Goal: Information Seeking & Learning: Learn about a topic

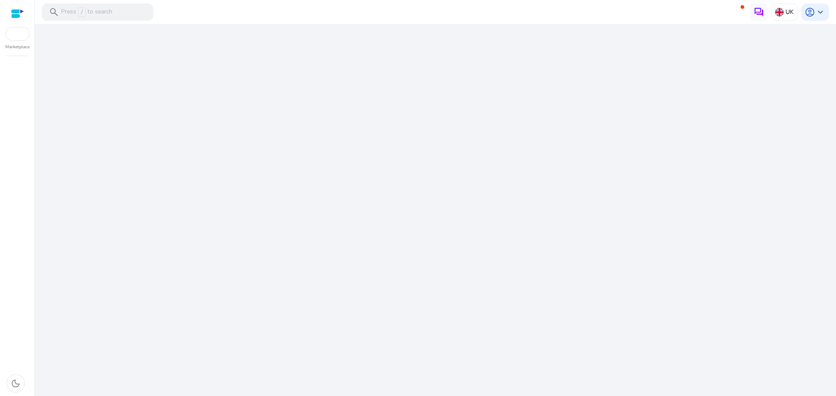
click at [418, 150] on div "We are getting things ready for you..." at bounding box center [435, 210] width 794 height 373
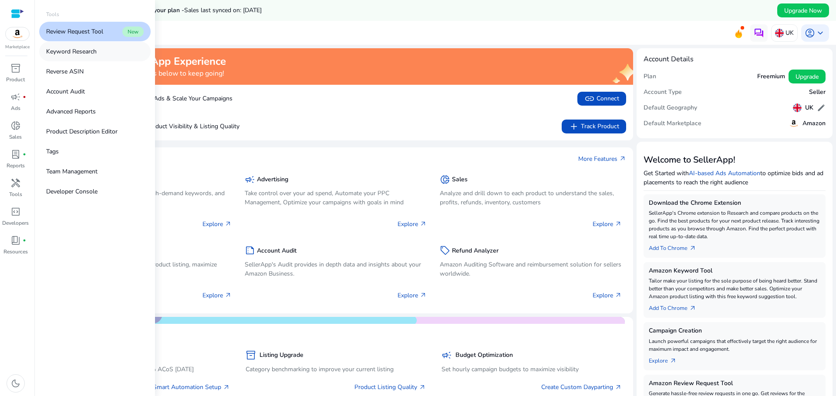
click at [76, 54] on p "Keyword Research" at bounding box center [71, 51] width 50 height 9
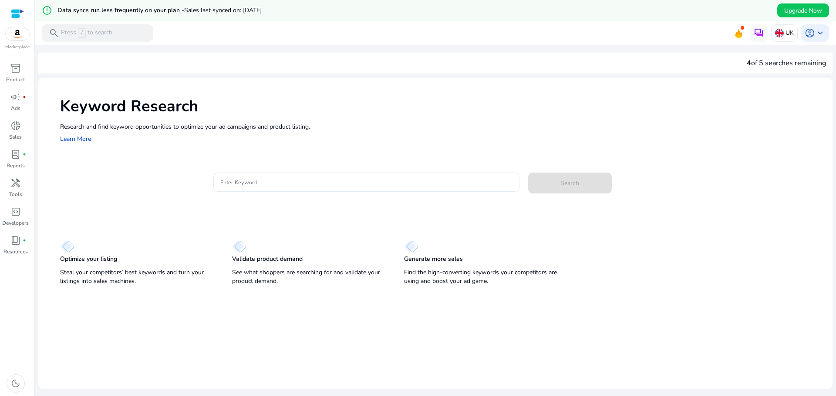
click at [267, 188] on div at bounding box center [366, 182] width 292 height 19
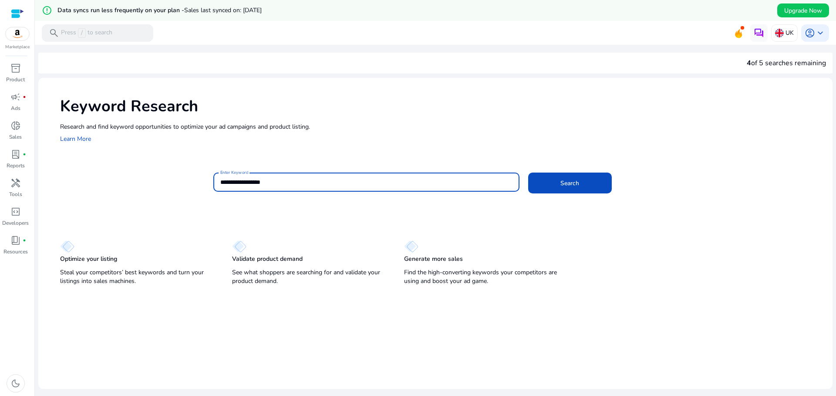
type input "**********"
click at [528, 173] on button "Search" at bounding box center [570, 183] width 84 height 21
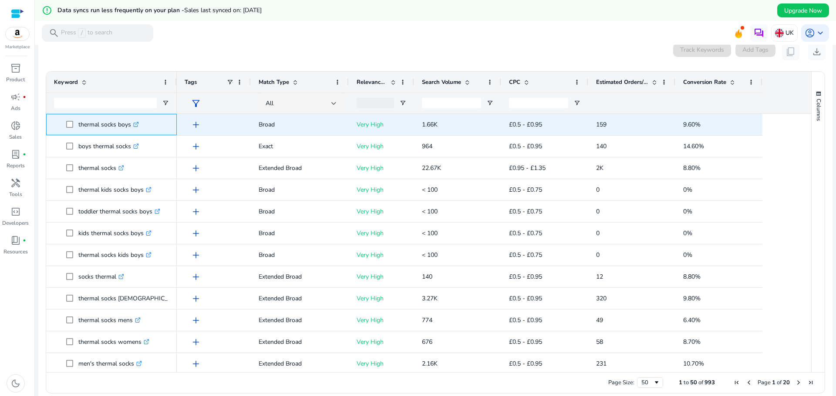
click at [92, 131] on p "thermal socks boys .st0{fill:#2c8af8}" at bounding box center [108, 125] width 60 height 18
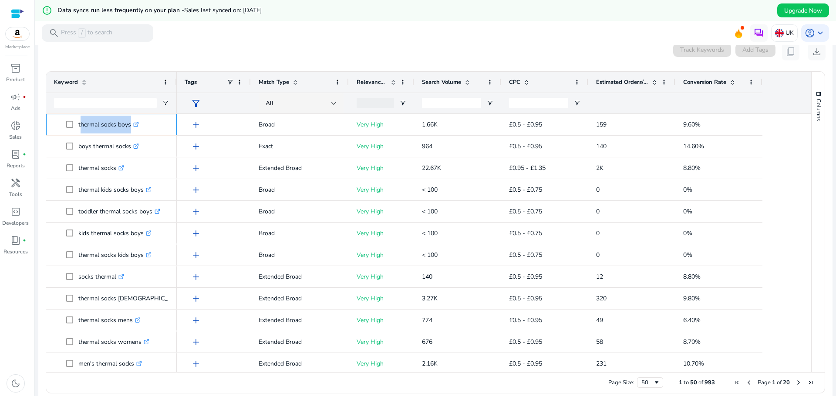
copy span "thermal socks boys .st0{fill:#2c8af8}"
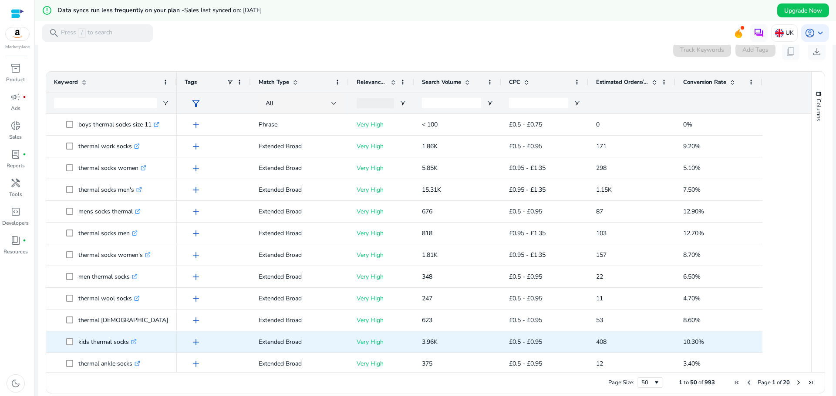
scroll to position [261, 0]
click at [94, 348] on p "kids thermal socks .st0{fill:#2c8af8}" at bounding box center [107, 342] width 58 height 18
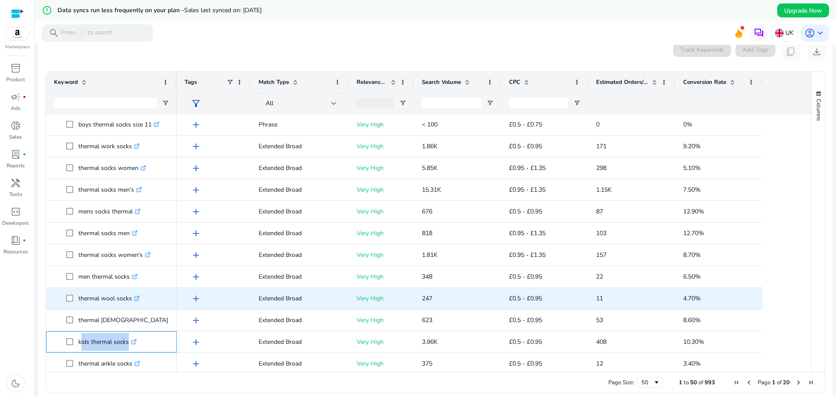
copy span "kids thermal socks .st0{fill:#2c8af8}"
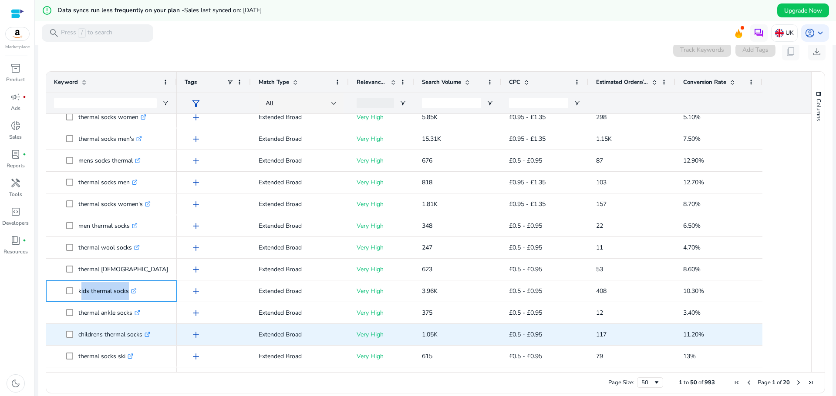
scroll to position [0, 0]
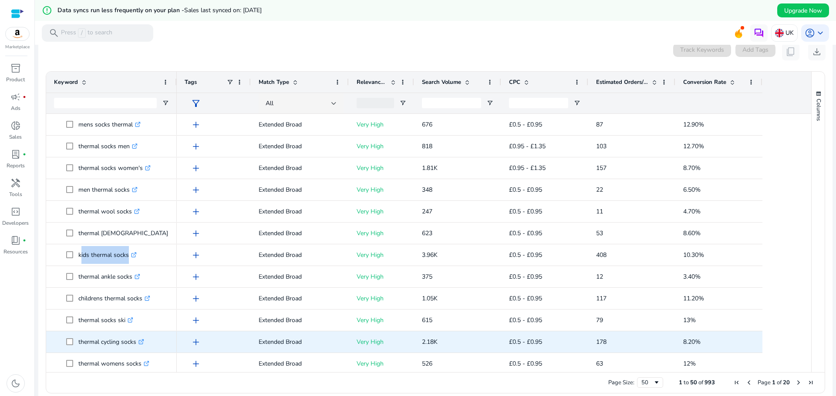
click at [96, 347] on p "thermal cycling socks .st0{fill:#2c8af8}" at bounding box center [111, 342] width 66 height 18
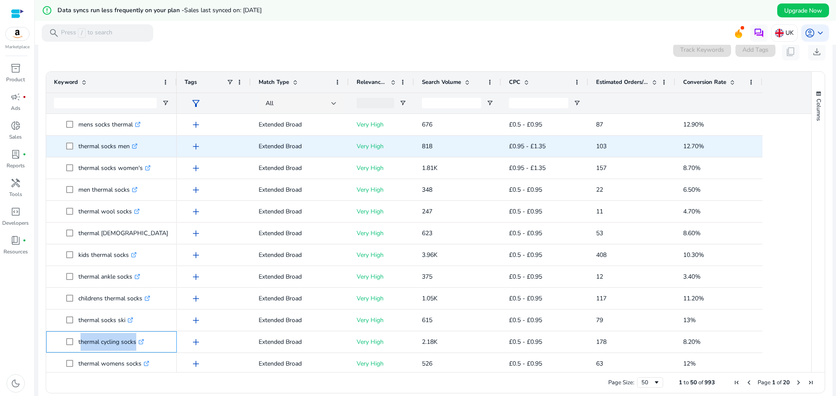
copy span "thermal cycling socks .st0{fill:#2c8af8}"
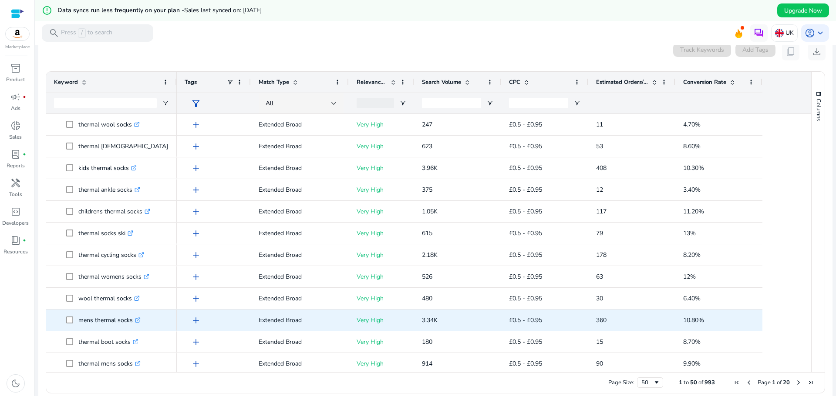
click at [99, 329] on p "mens thermal socks .st0{fill:#2c8af8}" at bounding box center [109, 321] width 62 height 18
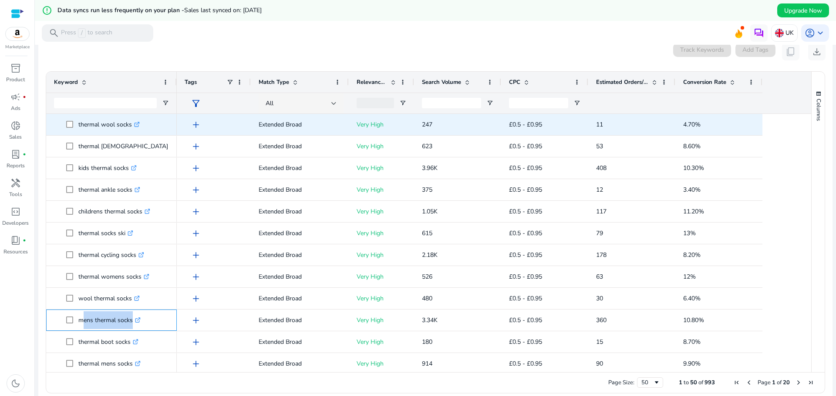
copy span "mens thermal socks .st0{fill:#2c8af8}"
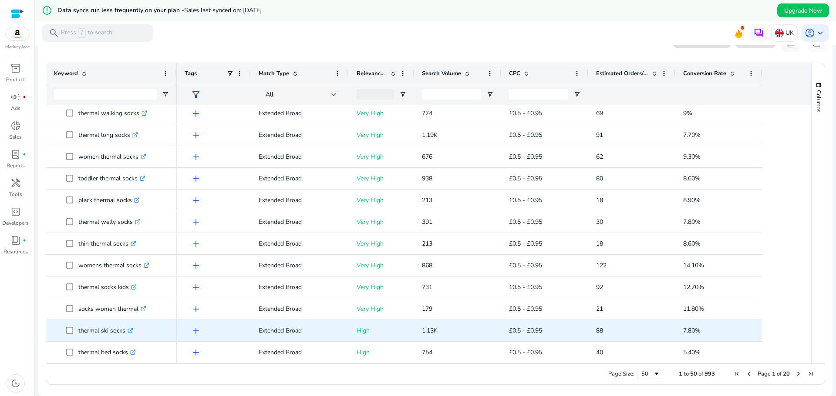
click at [99, 336] on p "thermal ski socks .st0{fill:#2c8af8}" at bounding box center [105, 331] width 55 height 18
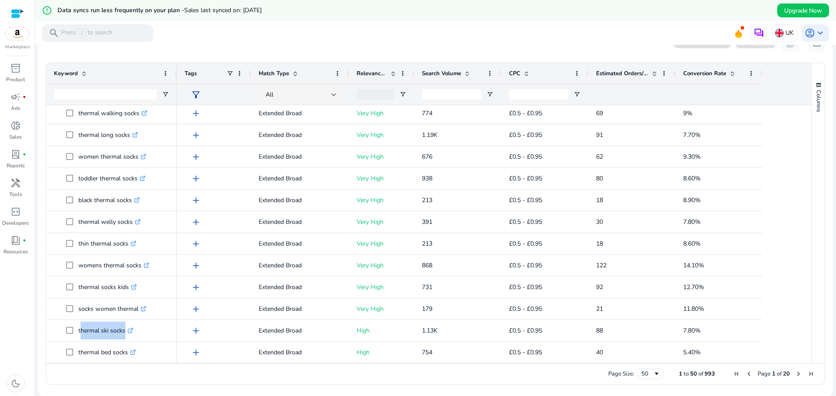
click at [795, 374] on span "Next Page" at bounding box center [798, 374] width 7 height 7
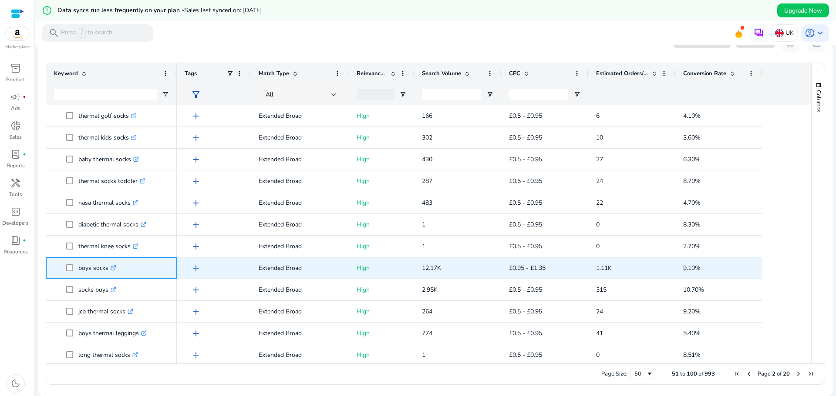
click at [85, 276] on p "boys socks .st0{fill:#2c8af8}" at bounding box center [97, 268] width 38 height 18
copy span "boys socks .st0{fill:#2c8af8}"
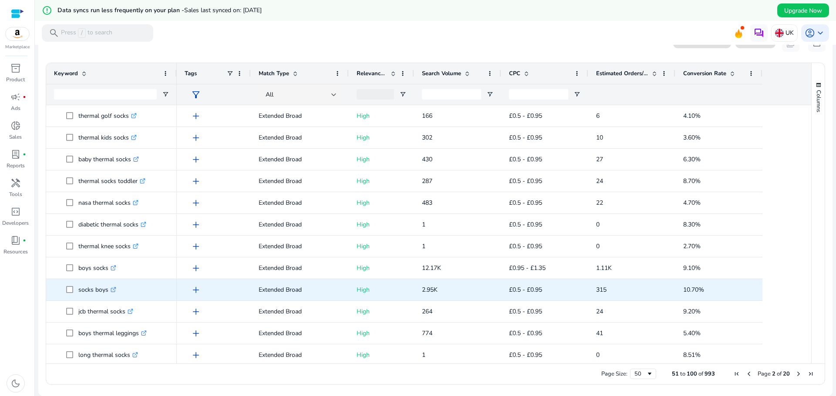
click at [90, 297] on p "socks boys .st0{fill:#2c8af8}" at bounding box center [97, 290] width 38 height 18
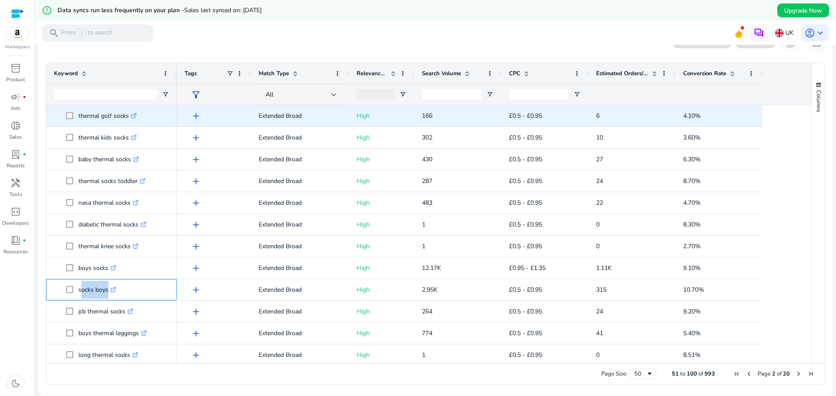
copy span "socks boys .st0{fill:#2c8af8}"
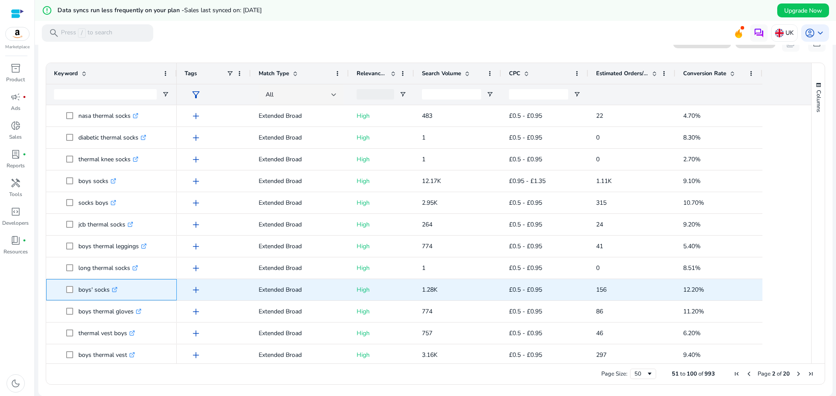
click at [93, 297] on p "boys' socks .st0{fill:#2c8af8}" at bounding box center [97, 290] width 39 height 18
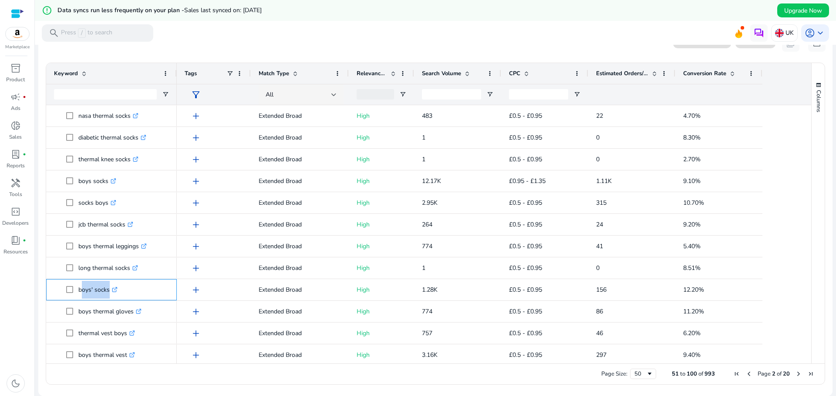
copy span "boys' socks .st0{fill:#2c8af8}"
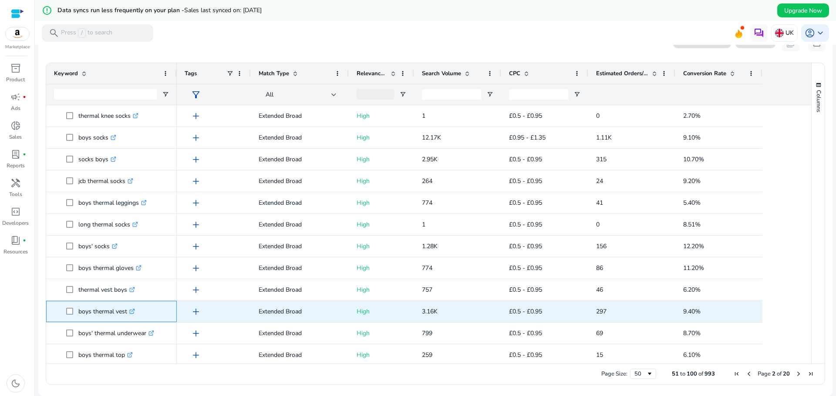
click at [96, 315] on p "boys thermal vest .st0{fill:#2c8af8}" at bounding box center [106, 312] width 57 height 18
click at [89, 316] on p "boys thermal vests .st0{fill:#2c8af8}" at bounding box center [108, 312] width 60 height 18
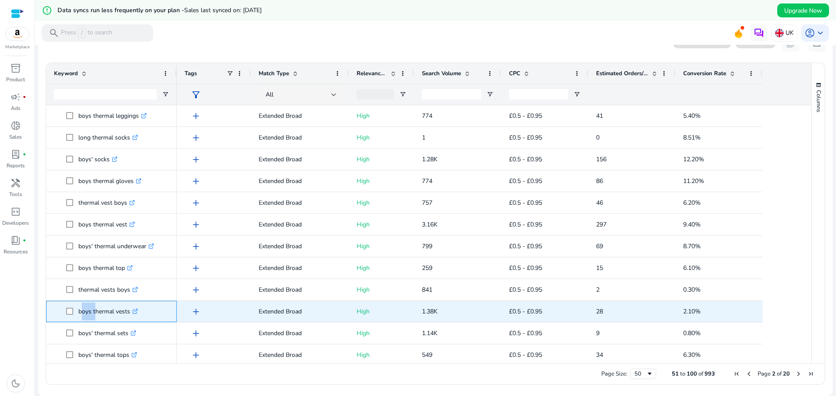
click at [89, 316] on p "boys thermal vests .st0{fill:#2c8af8}" at bounding box center [108, 312] width 60 height 18
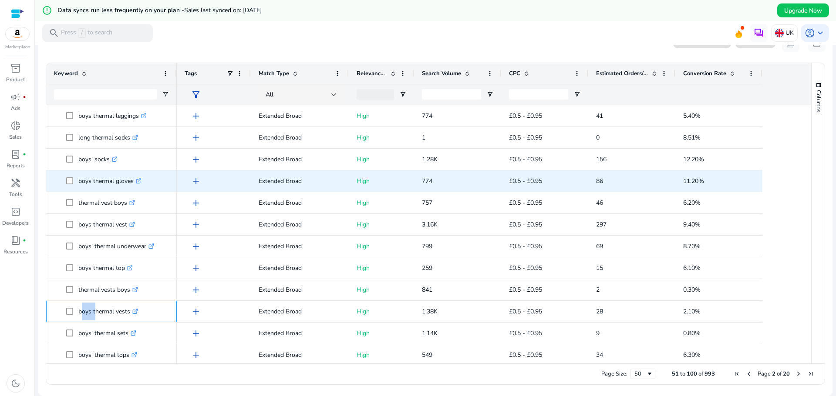
copy p "boys thermal vests"
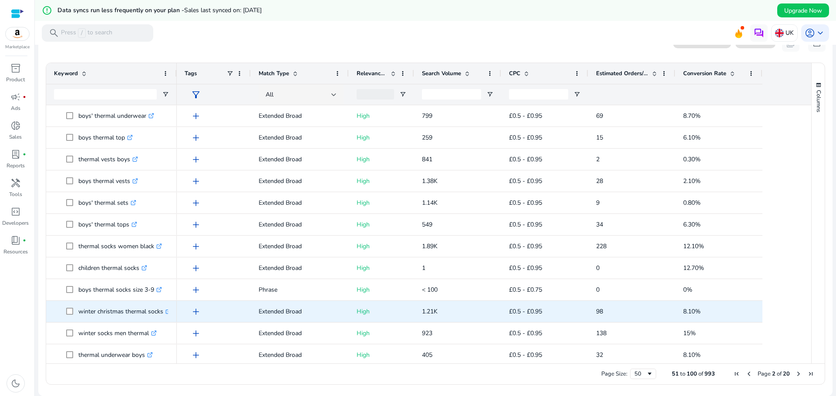
click at [87, 319] on p "winter christmas thermal socks .st0{fill:#2c8af8}" at bounding box center [124, 312] width 93 height 18
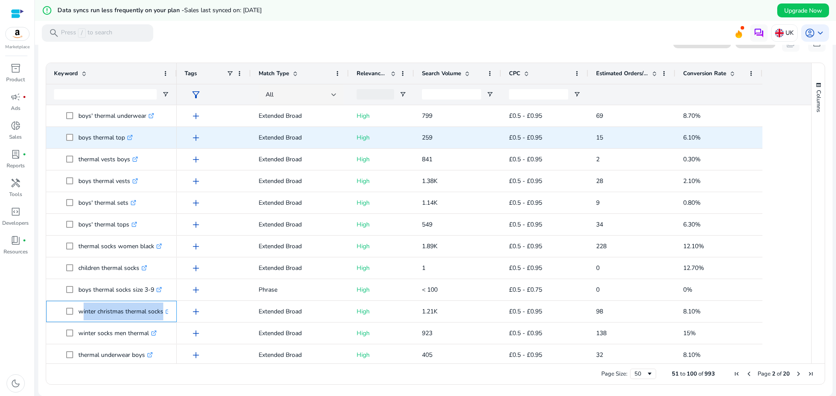
copy span "winter christmas thermal socks .st0{fill:#2c8af8}"
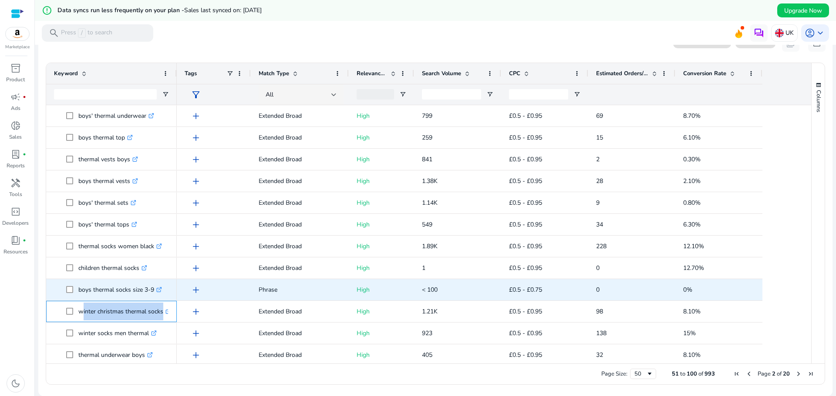
scroll to position [595, 0]
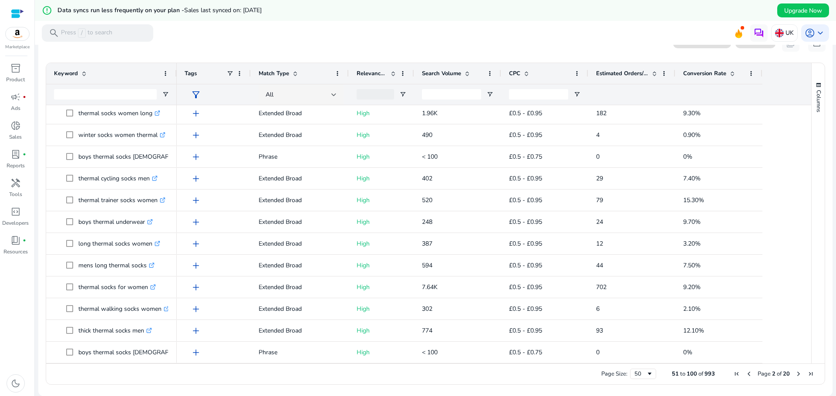
click at [795, 374] on span "Next Page" at bounding box center [798, 374] width 7 height 7
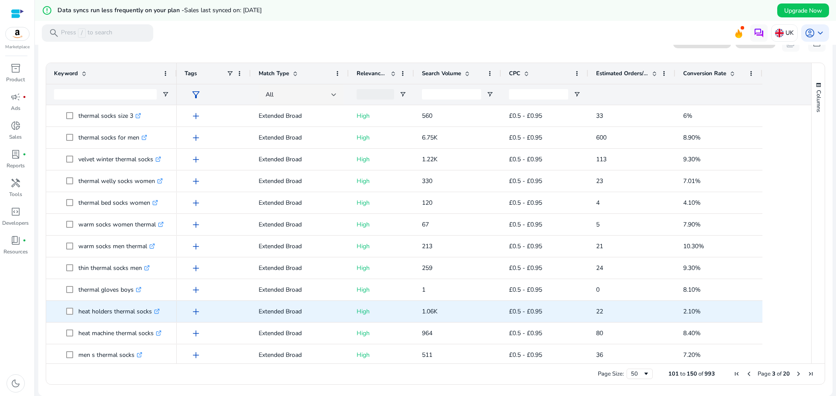
click at [91, 317] on p "heat holders thermal socks .st0{fill:#2c8af8}" at bounding box center [118, 312] width 81 height 18
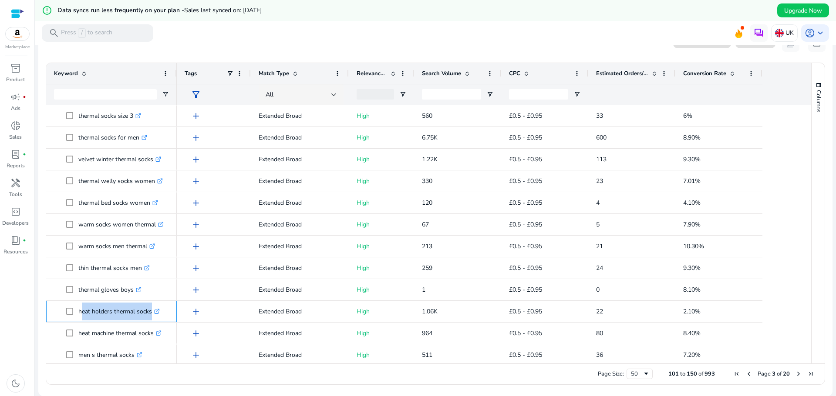
copy span "heat holders thermal socks .st0{fill:#2c8af8}"
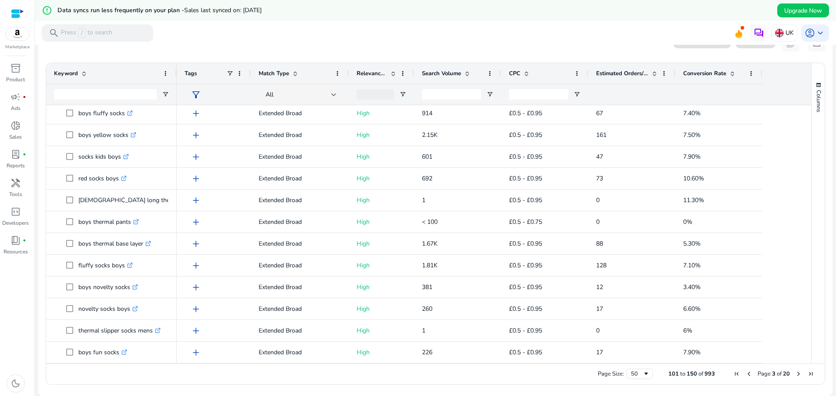
click at [795, 374] on span "Next Page" at bounding box center [798, 374] width 7 height 7
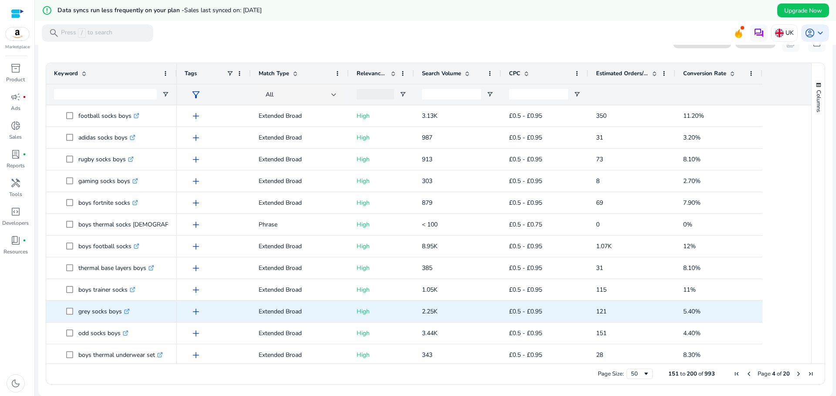
click at [93, 320] on p "grey socks boys .st0{fill:#2c8af8}" at bounding box center [103, 312] width 51 height 18
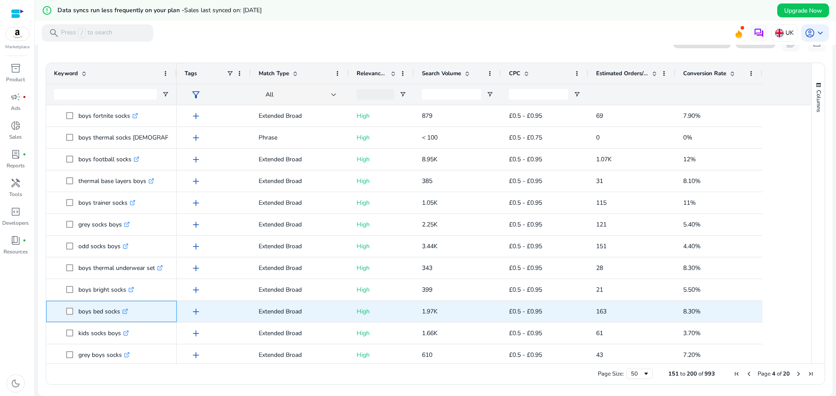
click at [91, 320] on p "boys bed socks .st0{fill:#2c8af8}" at bounding box center [103, 312] width 50 height 18
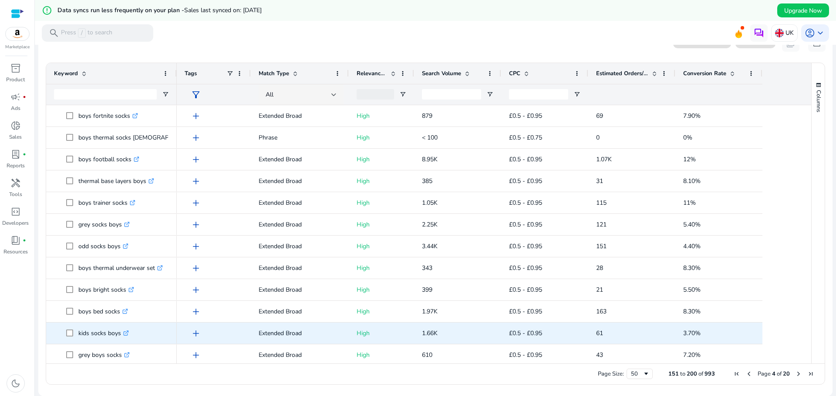
click at [94, 341] on p "kids socks boys .st0{fill:#2c8af8}" at bounding box center [103, 334] width 50 height 18
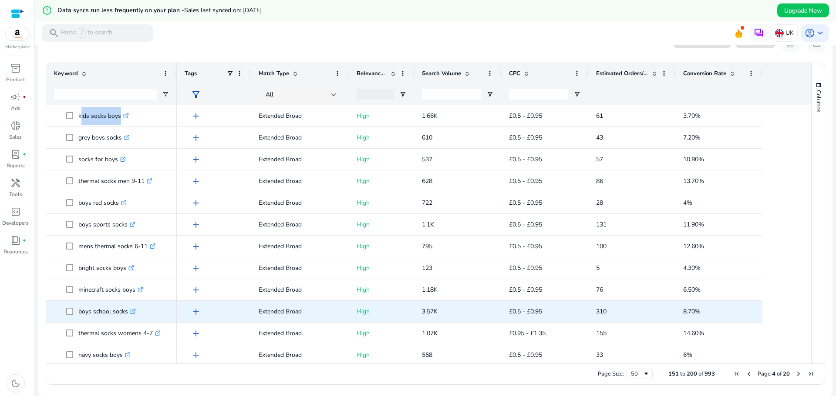
click at [91, 319] on p "boys school socks .st0{fill:#2c8af8}" at bounding box center [106, 312] width 57 height 18
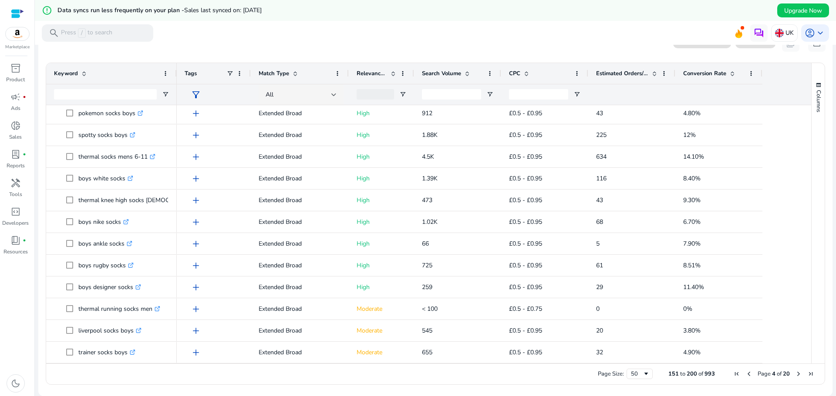
click at [795, 373] on span "Next Page" at bounding box center [798, 374] width 7 height 7
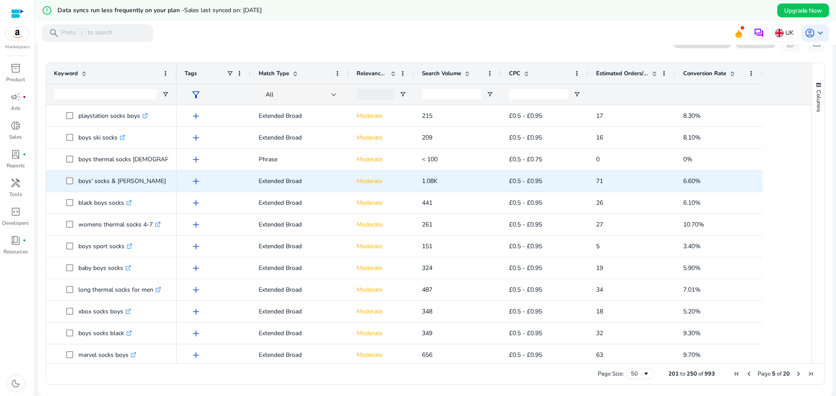
click at [92, 188] on p "boys' socks & hosiery .st0{fill:#2c8af8}" at bounding box center [125, 181] width 95 height 18
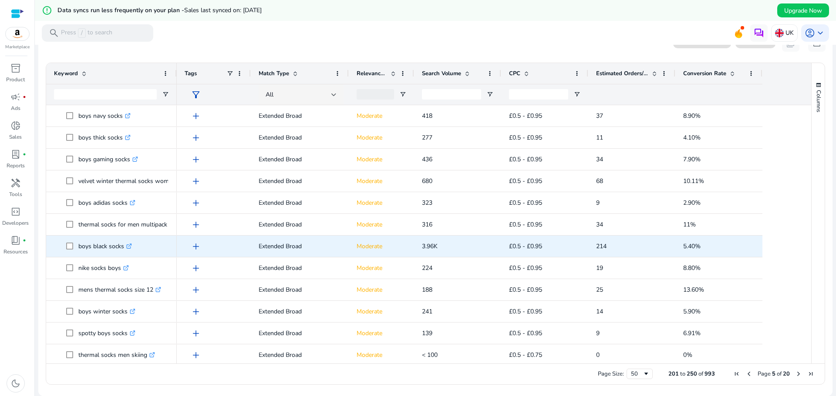
click at [90, 253] on p "boys black socks .st0{fill:#2c8af8}" at bounding box center [105, 247] width 54 height 18
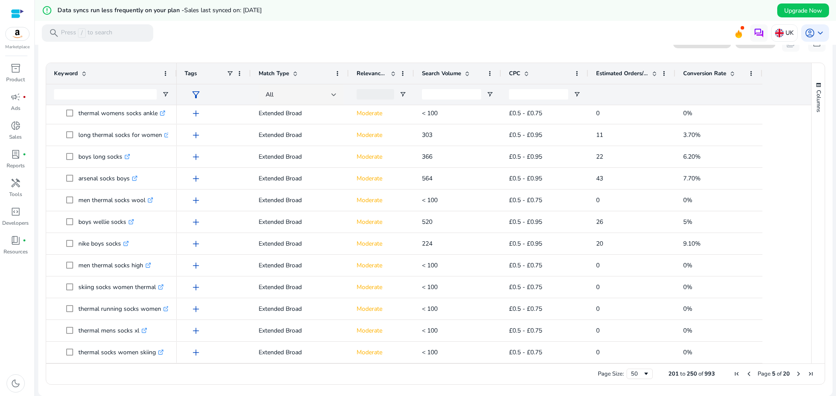
drag, startPoint x: 795, startPoint y: 374, endPoint x: 773, endPoint y: 374, distance: 22.6
click at [795, 374] on span "Next Page" at bounding box center [798, 374] width 7 height 7
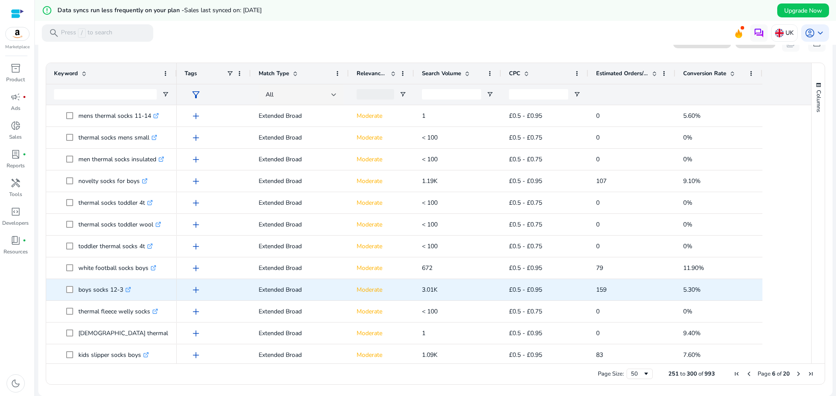
click at [87, 297] on p "boys socks 12-3 .st0{fill:#2c8af8}" at bounding box center [104, 290] width 53 height 18
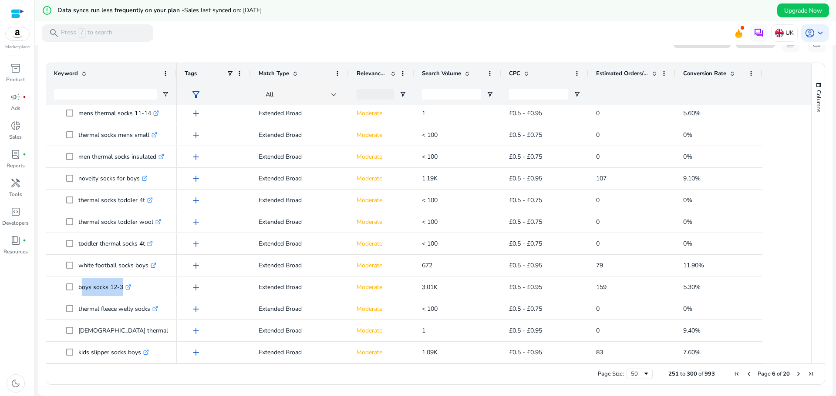
click at [795, 375] on span "Next Page" at bounding box center [798, 374] width 7 height 7
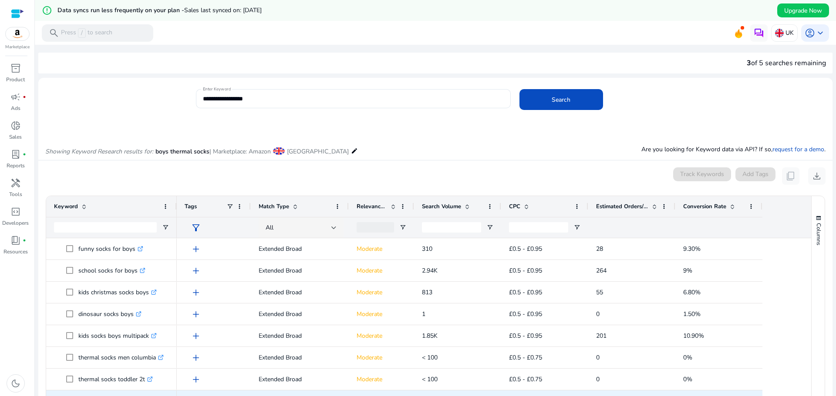
scroll to position [133, 0]
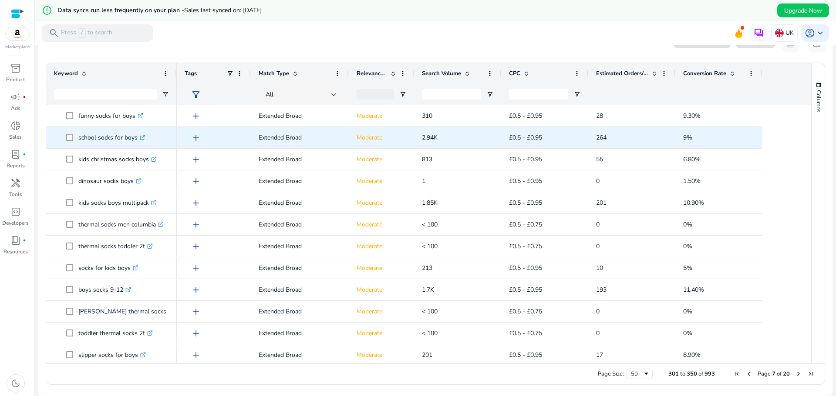
click at [100, 146] on p "school socks for boys .st0{fill:#2c8af8}" at bounding box center [111, 138] width 67 height 18
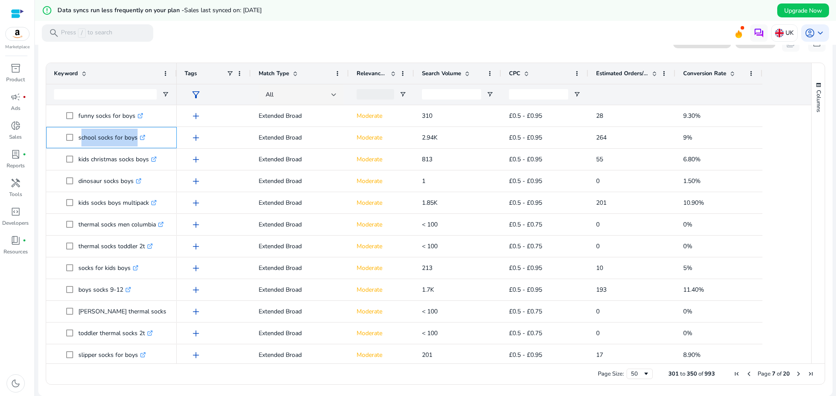
copy span "school socks for boys .st0{fill:#2c8af8}"
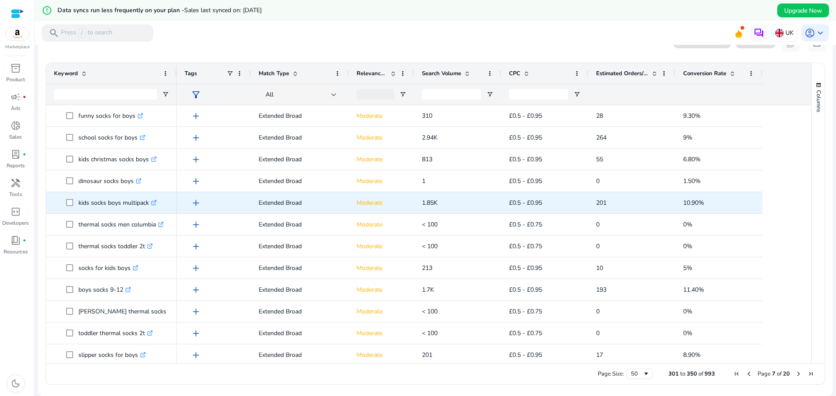
click at [83, 210] on p "kids socks boys multipack .st0{fill:#2c8af8}" at bounding box center [117, 203] width 78 height 18
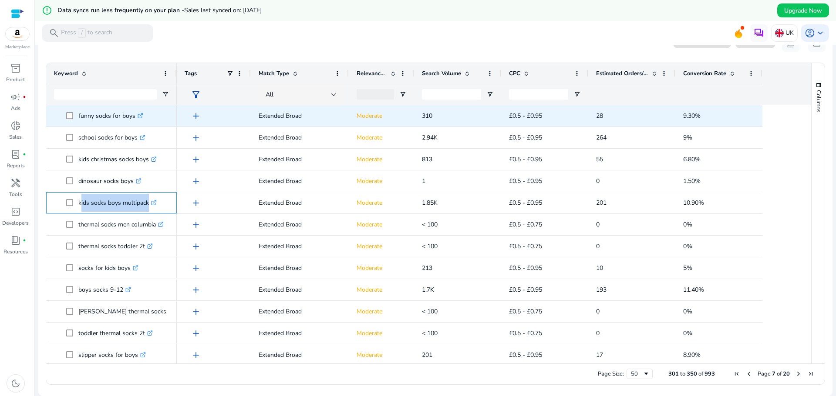
copy span "kids socks boys multipack .st0{fill:#2c8af8}"
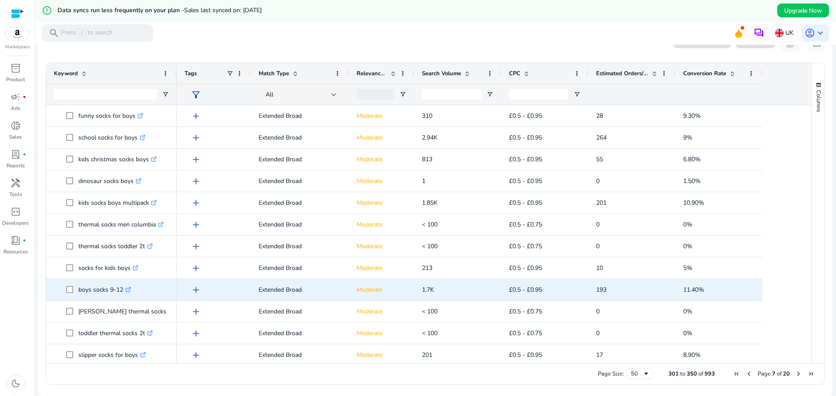
click at [91, 297] on p "boys socks 9-12 .st0{fill:#2c8af8}" at bounding box center [104, 290] width 53 height 18
copy span "boys socks 9-12 .st0{fill:#2c8af8}"
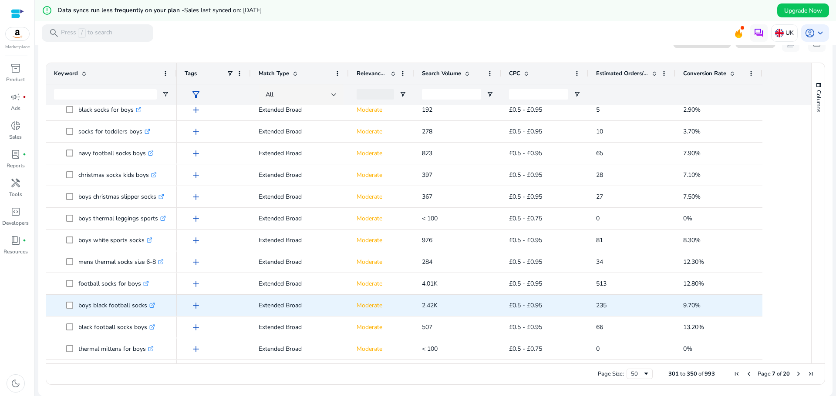
scroll to position [0, 0]
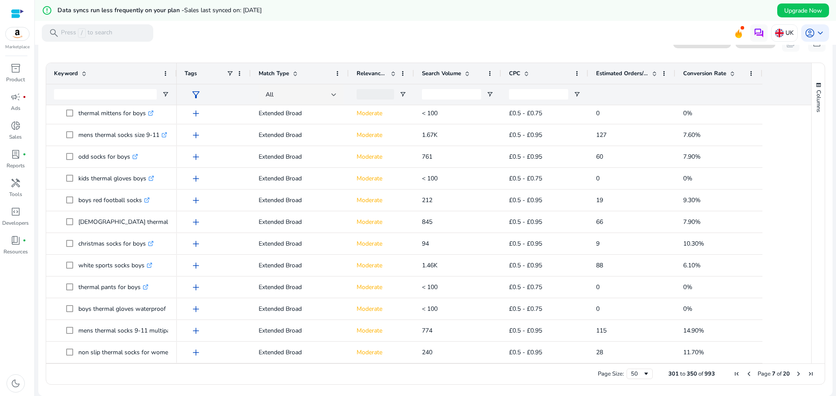
click at [795, 373] on span "Next Page" at bounding box center [798, 374] width 7 height 7
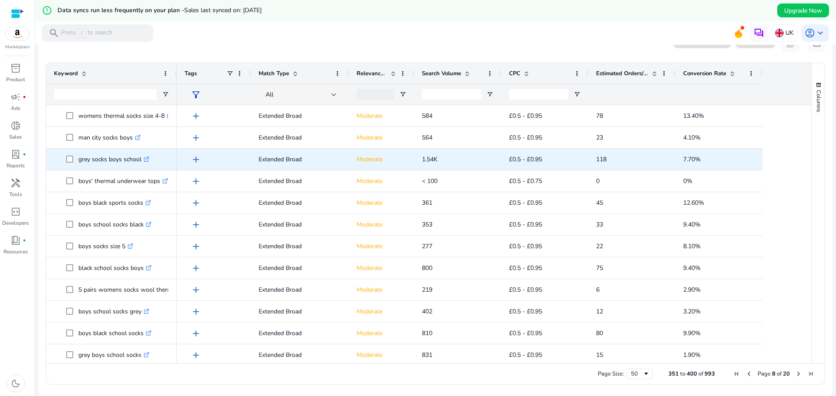
click at [84, 161] on p "grey socks boys school .st0{fill:#2c8af8}" at bounding box center [113, 160] width 71 height 18
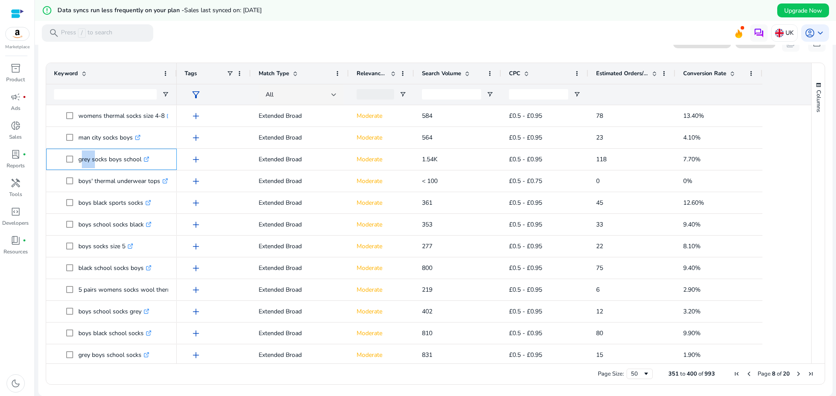
copy p "grey socks boys school"
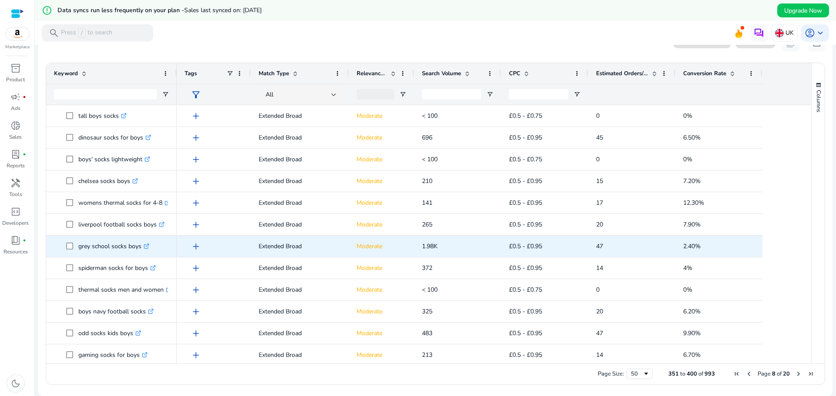
click at [94, 255] on p "grey school socks boys .st0{fill:#2c8af8}" at bounding box center [113, 247] width 71 height 18
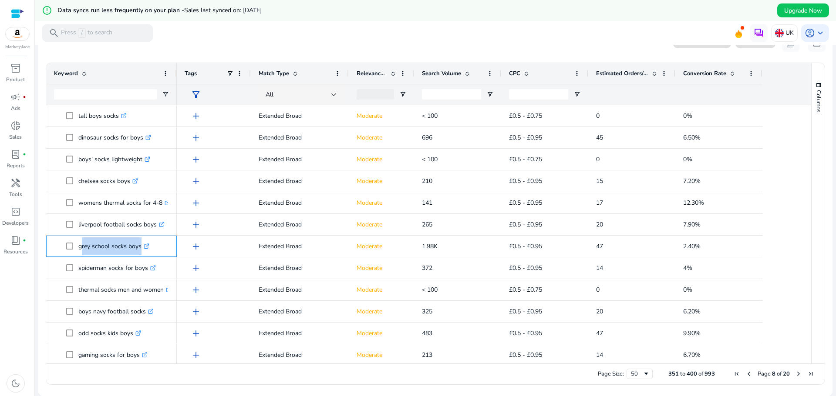
copy span "grey school socks boys .st0{fill:#2c8af8}"
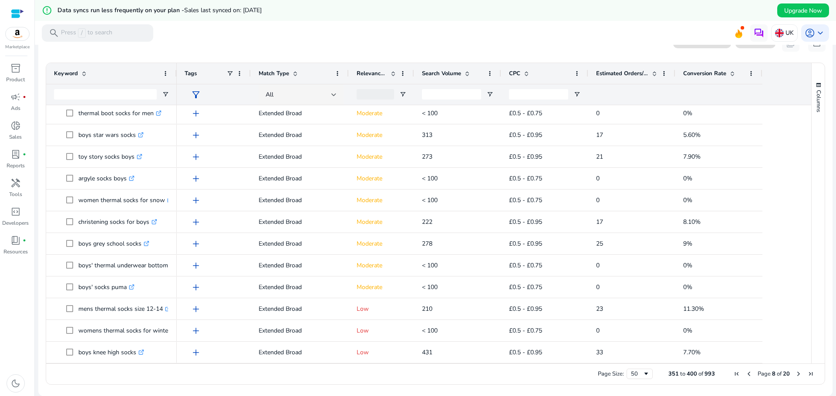
click at [796, 374] on span "Next Page" at bounding box center [798, 374] width 7 height 7
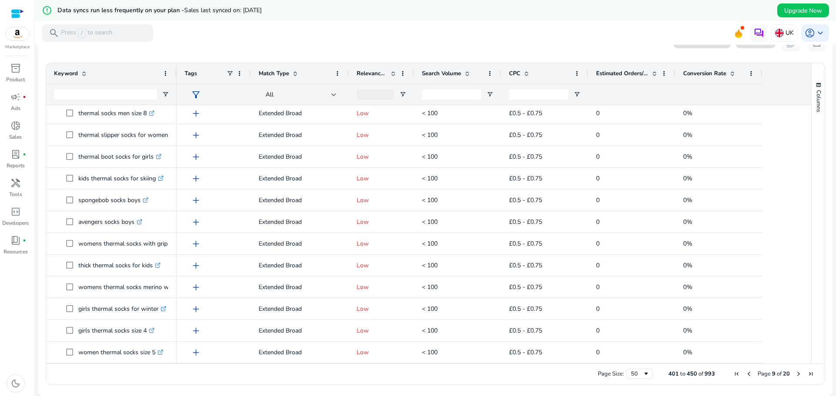
click at [795, 375] on span "Next Page" at bounding box center [798, 374] width 7 height 7
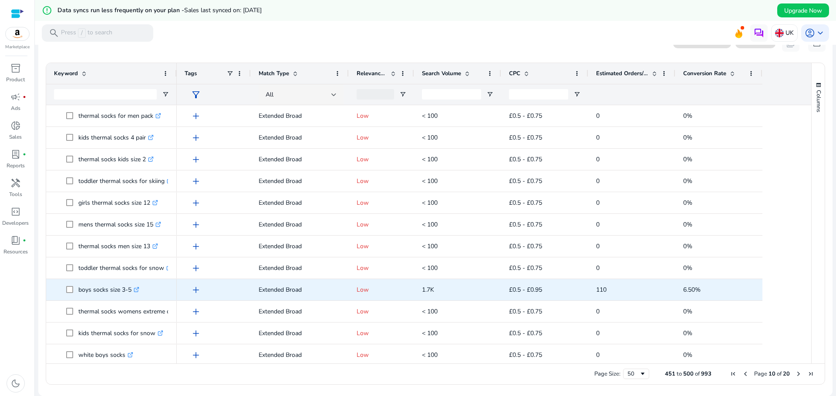
click at [96, 294] on p "boys socks size 3-5 .st0{fill:#2c8af8}" at bounding box center [108, 290] width 61 height 18
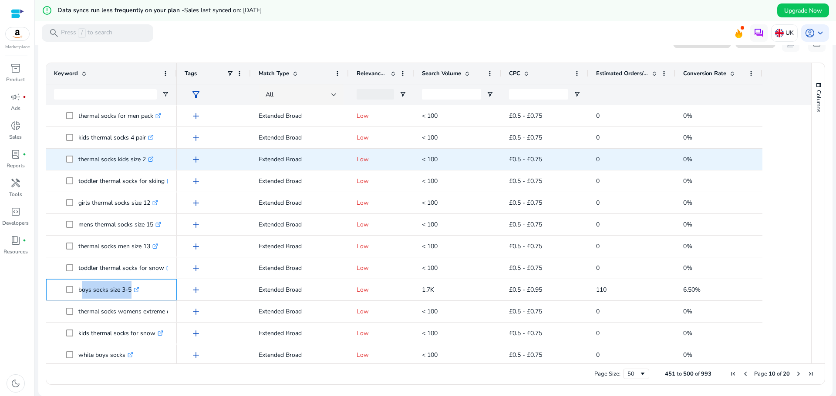
copy span "boys socks size 3-5 .st0{fill:#2c8af8}"
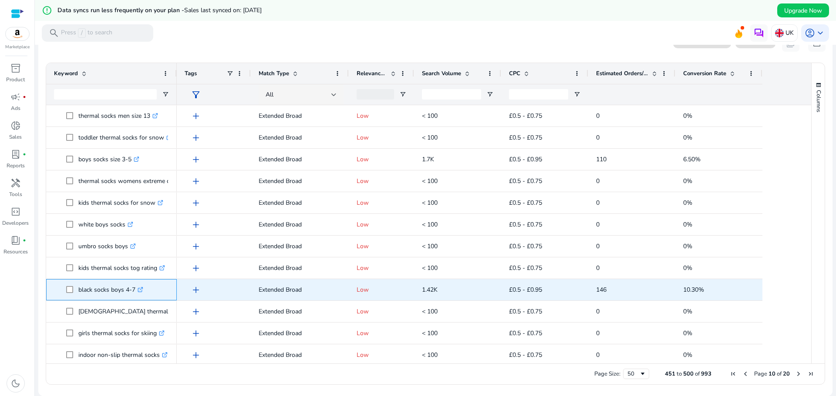
click at [91, 297] on p "black socks boys 4-7 .st0{fill:#2c8af8}" at bounding box center [110, 290] width 65 height 18
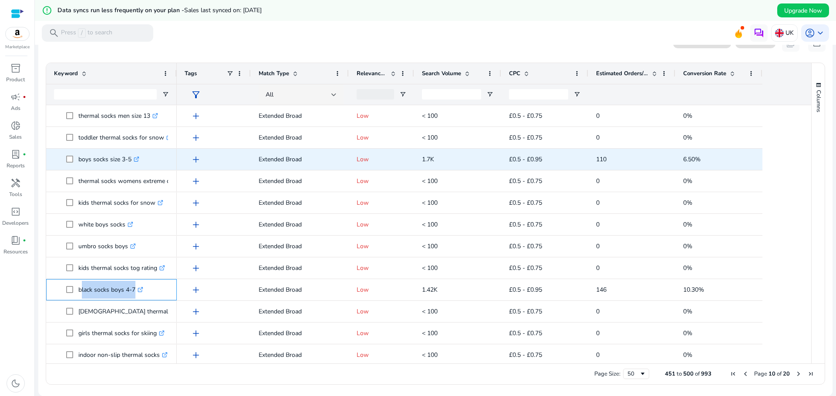
copy span "black socks boys 4-7 .st0{fill:#2c8af8}"
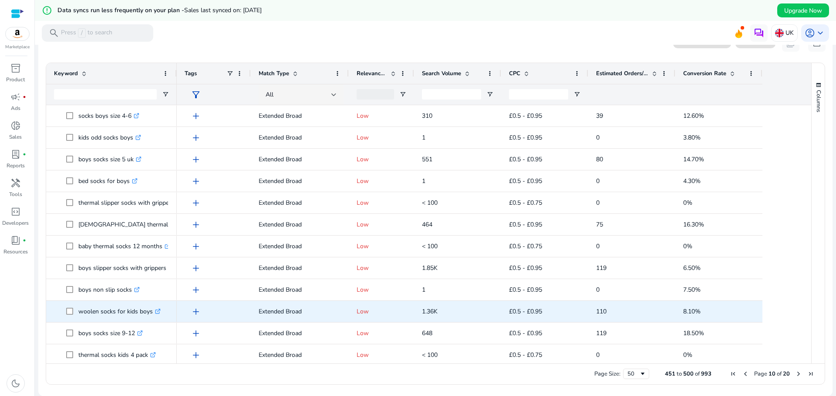
click at [91, 312] on p "woolen socks for kids boys .st0{fill:#2c8af8}" at bounding box center [119, 312] width 82 height 18
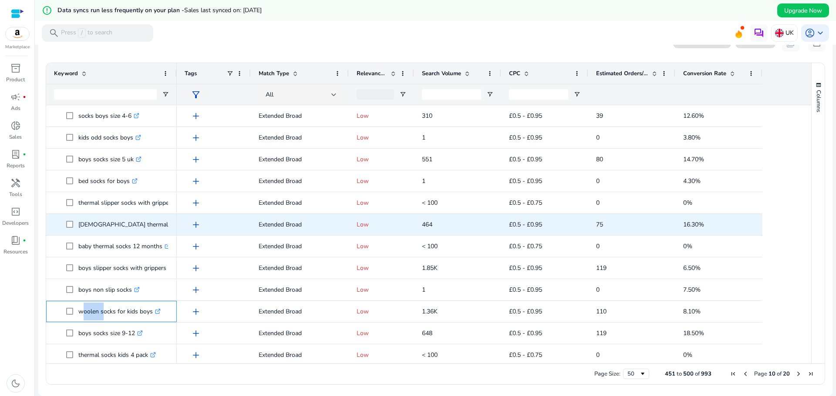
copy p "woolen socks for kids boys"
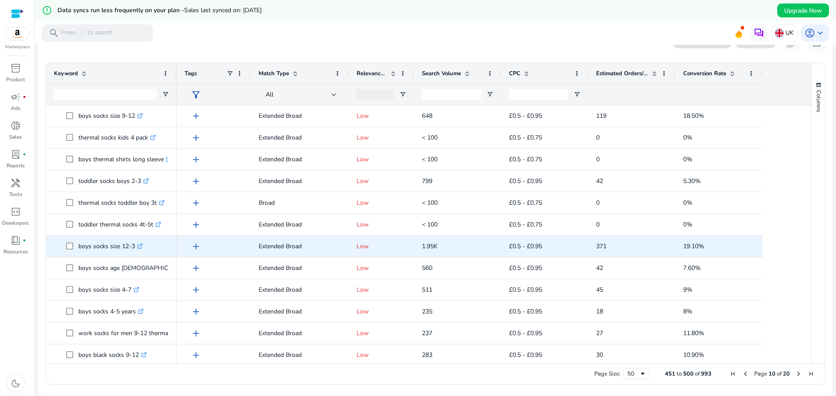
click at [104, 252] on p "boys socks size 12-3 .st0{fill:#2c8af8}" at bounding box center [110, 247] width 64 height 18
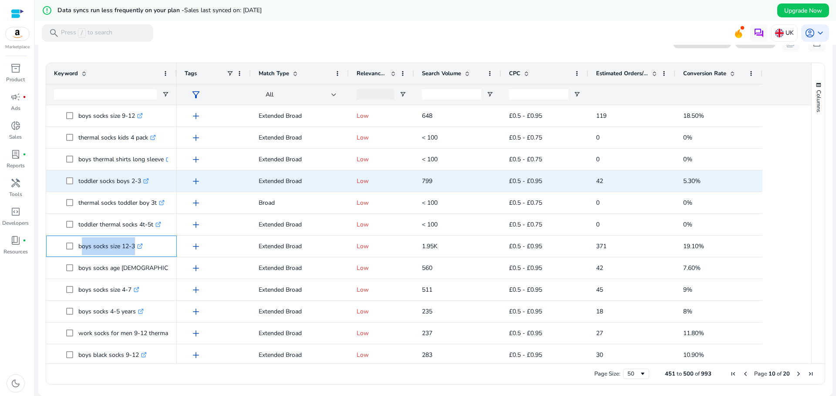
copy span "boys socks size 12-3 .st0{fill:#2c8af8}"
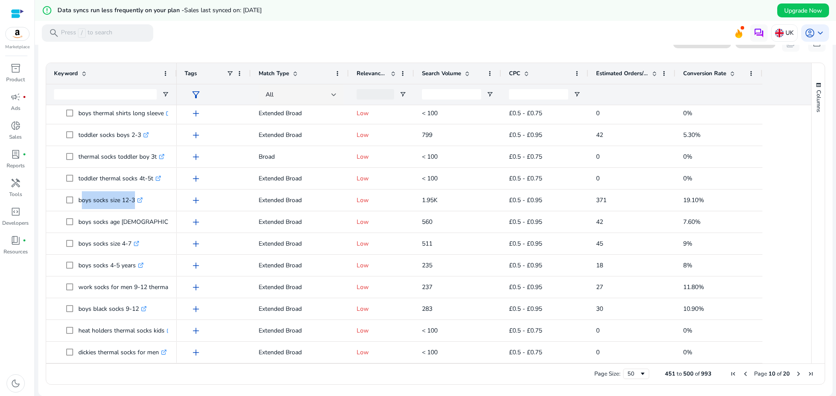
click at [795, 374] on span "Next Page" at bounding box center [798, 374] width 7 height 7
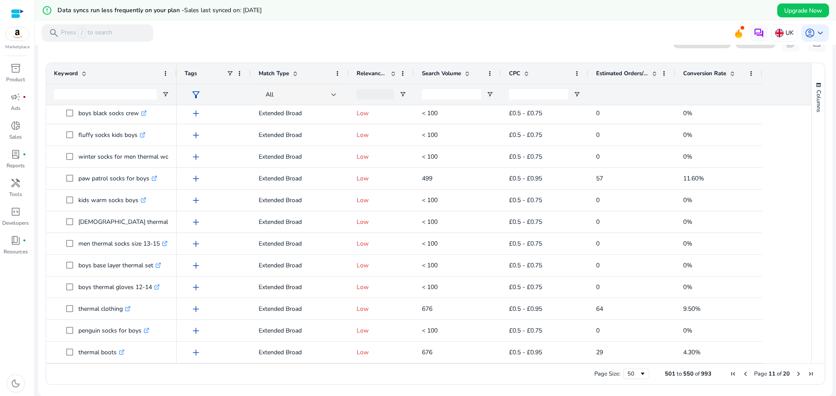
click at [795, 375] on span "Next Page" at bounding box center [798, 374] width 7 height 7
click at [796, 374] on span "Next Page" at bounding box center [798, 374] width 7 height 7
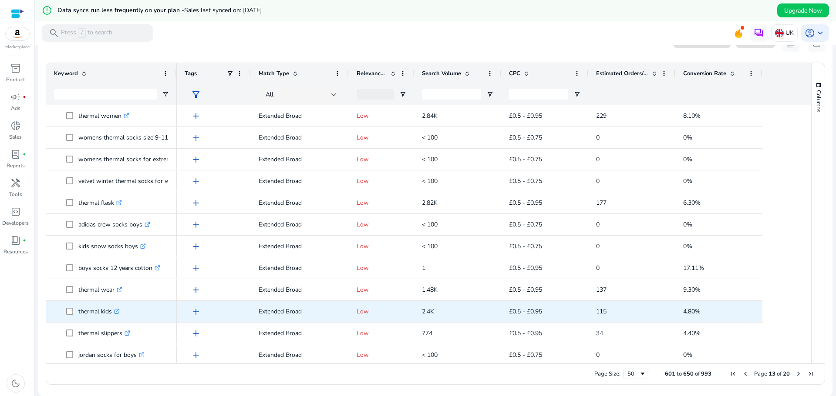
click at [91, 317] on p "thermal kids .st0{fill:#2c8af8}" at bounding box center [98, 312] width 41 height 18
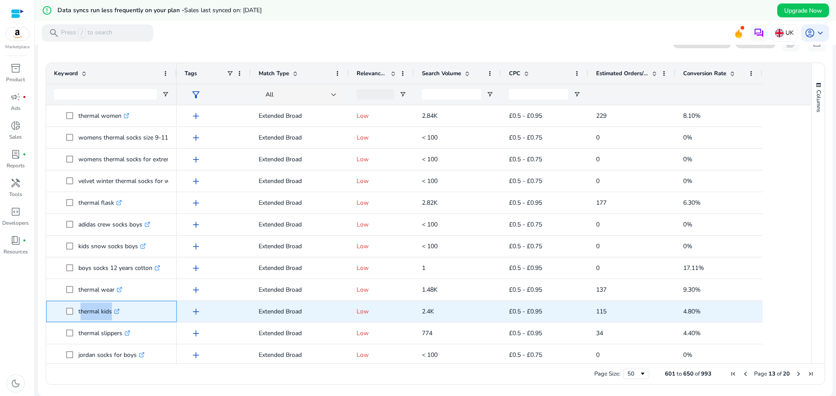
click at [91, 317] on p "thermal kids .st0{fill:#2c8af8}" at bounding box center [98, 312] width 41 height 18
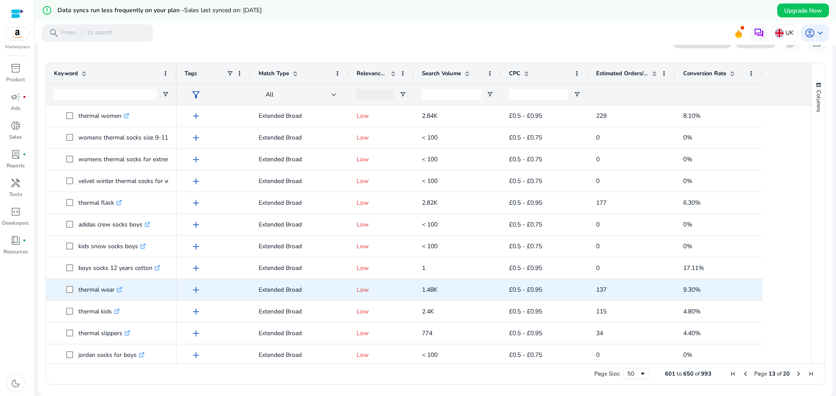
click at [97, 293] on p "thermal wear .st0{fill:#2c8af8}" at bounding box center [100, 290] width 44 height 18
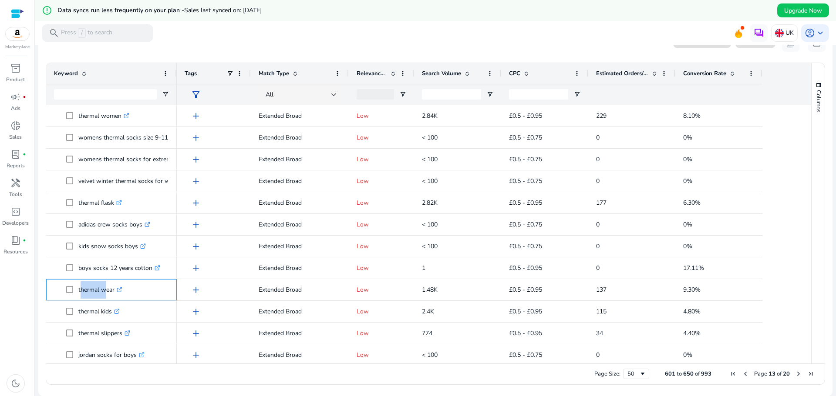
copy p "thermal wear"
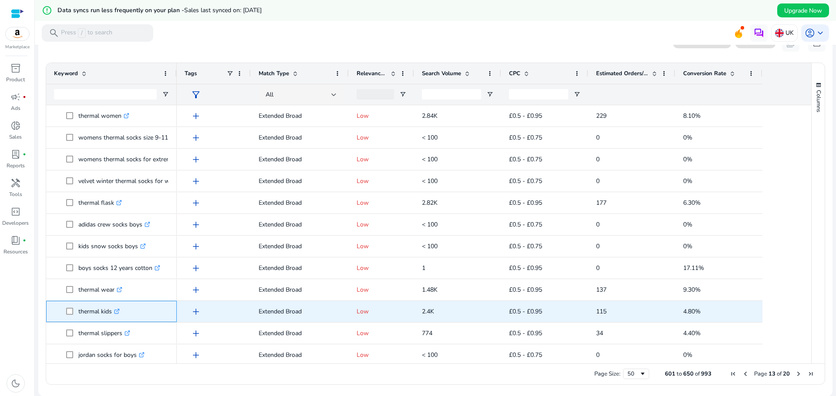
click at [91, 314] on p "thermal kids .st0{fill:#2c8af8}" at bounding box center [98, 312] width 41 height 18
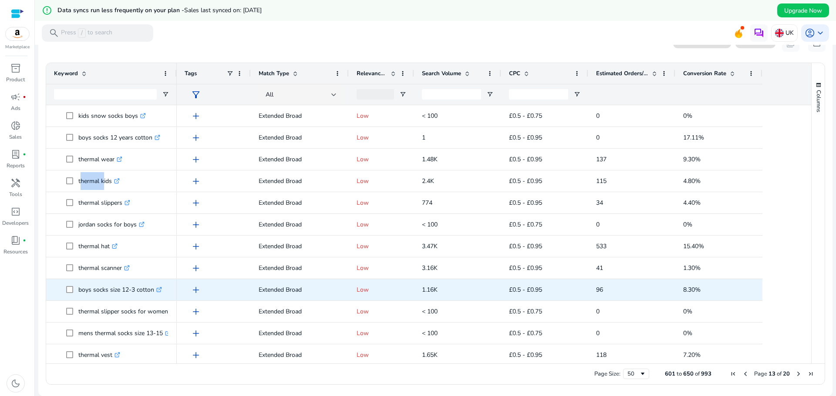
click at [97, 297] on p "boys socks size 12-3 cotton .st0{fill:#2c8af8}" at bounding box center [120, 290] width 84 height 18
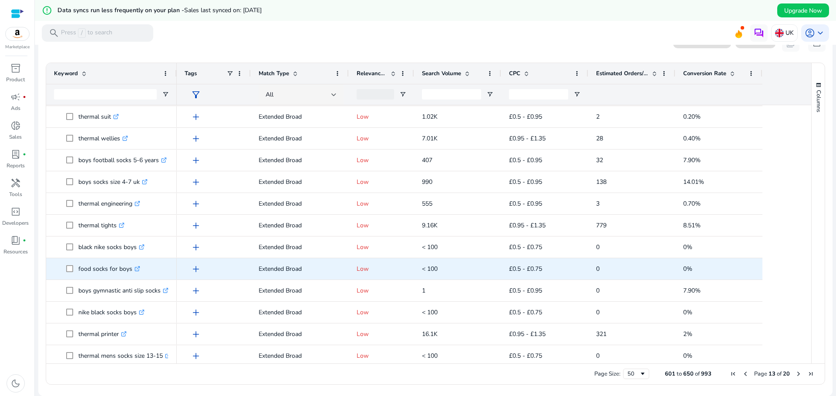
scroll to position [435, 0]
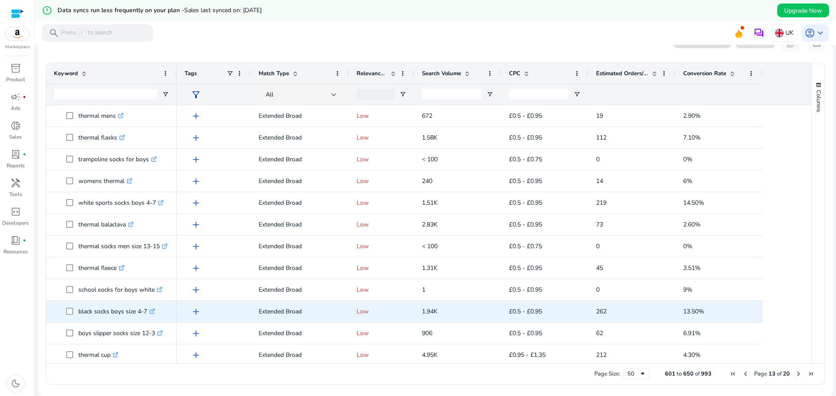
click at [91, 316] on p "black socks boys size 4-7 .st0{fill:#2c8af8}" at bounding box center [116, 312] width 77 height 18
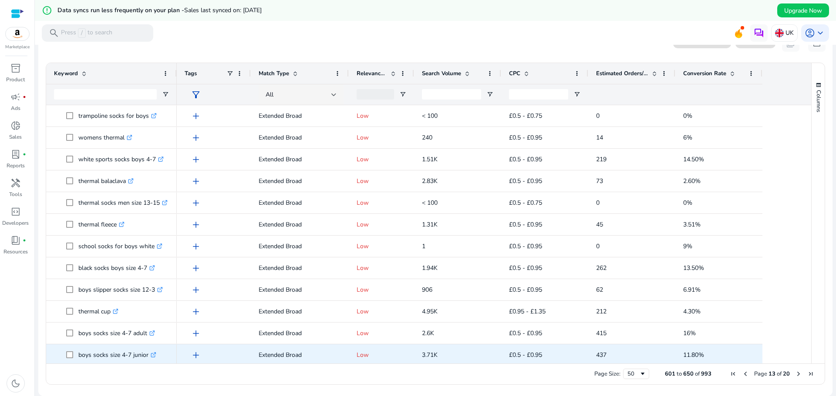
click at [96, 360] on p "boys socks size 4-7 junior .st0{fill:#2c8af8}" at bounding box center [117, 355] width 78 height 18
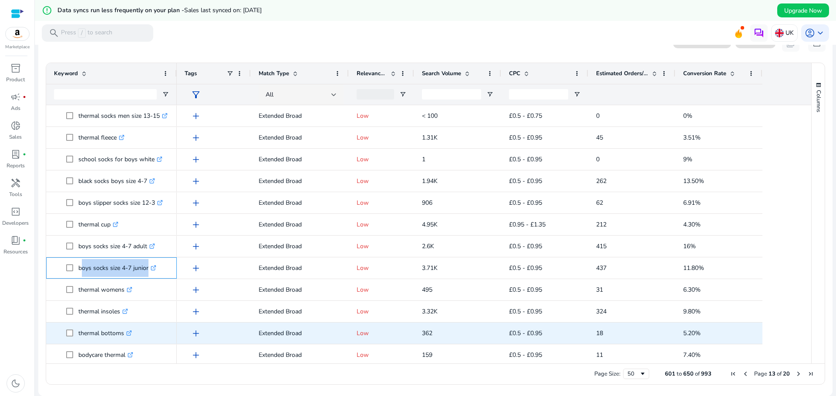
scroll to position [830, 0]
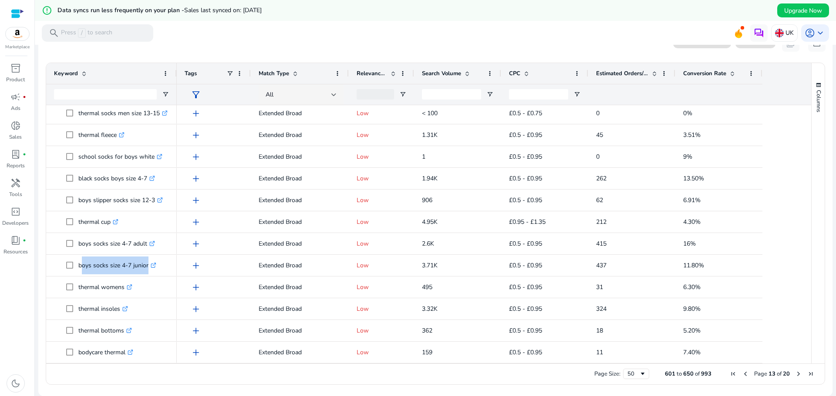
click at [795, 376] on span "Next Page" at bounding box center [798, 374] width 7 height 7
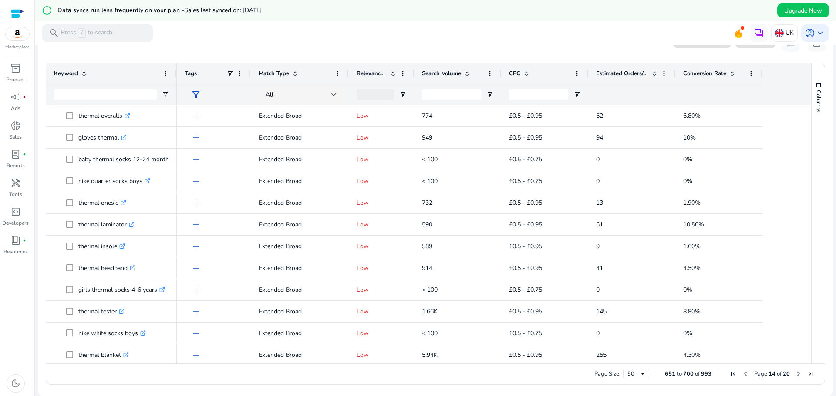
scroll to position [0, 0]
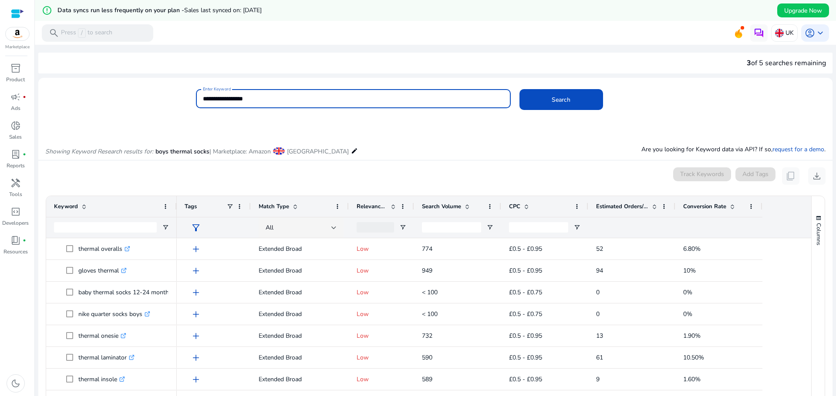
drag, startPoint x: 215, startPoint y: 99, endPoint x: 199, endPoint y: 97, distance: 16.2
click at [199, 97] on div "**********" at bounding box center [353, 98] width 315 height 19
type input "**********"
click at [519, 89] on button "Search" at bounding box center [561, 99] width 84 height 21
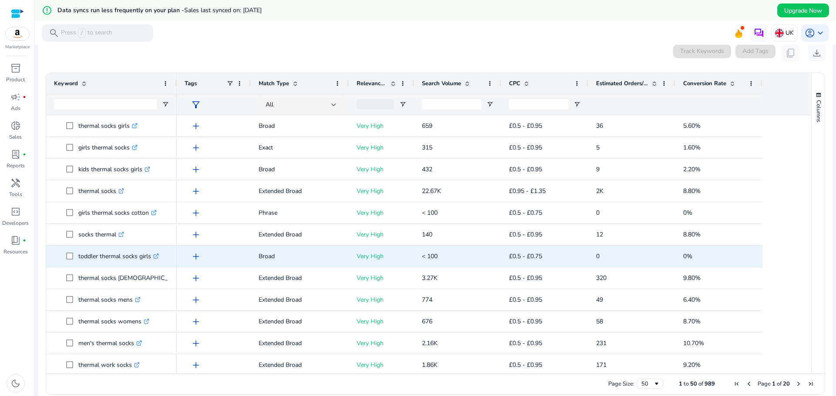
scroll to position [124, 0]
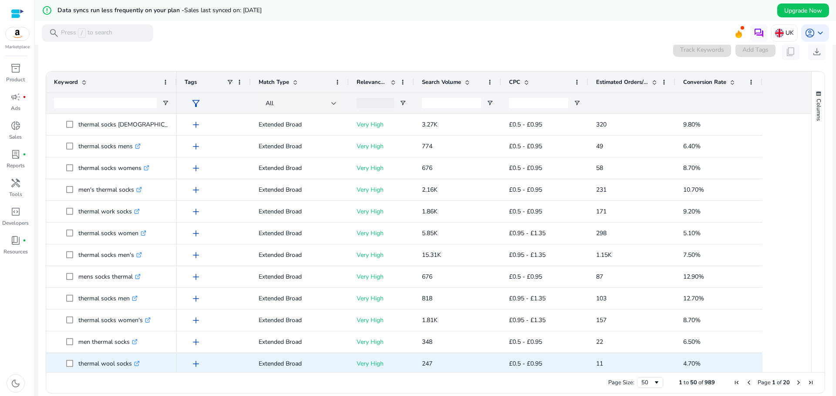
scroll to position [218, 0]
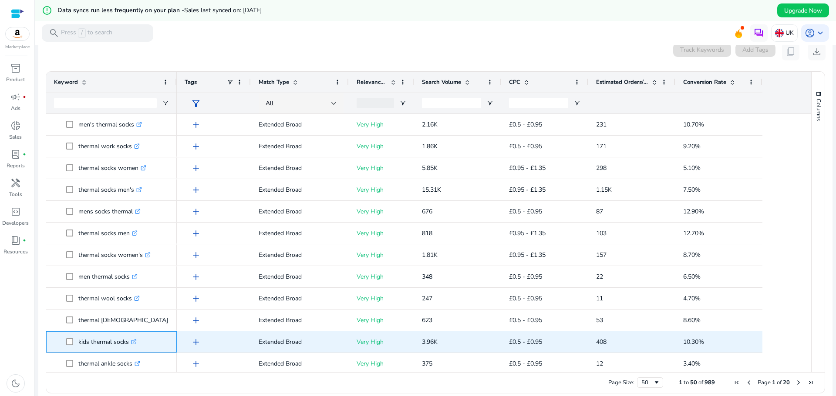
click at [82, 345] on p "kids thermal socks .st0{fill:#2c8af8}" at bounding box center [107, 342] width 58 height 18
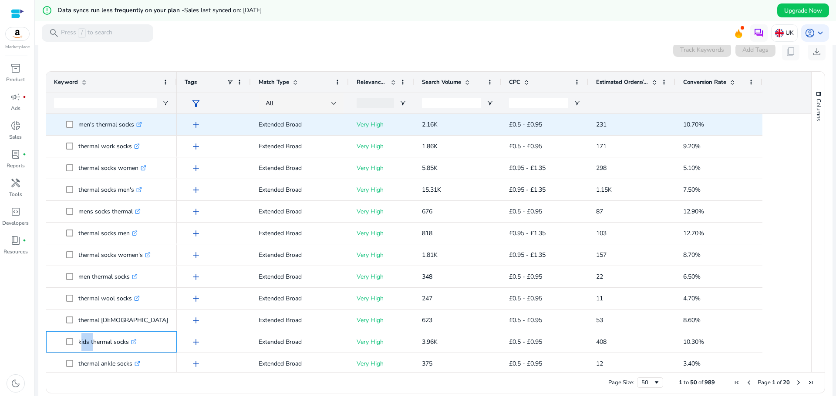
copy p "kids thermal socks"
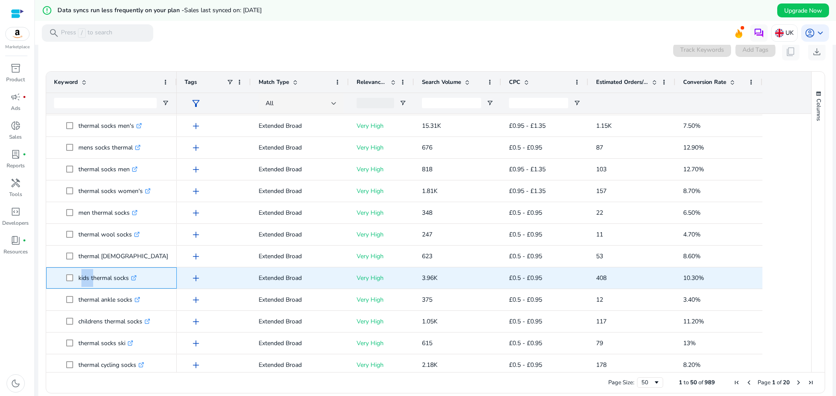
scroll to position [305, 0]
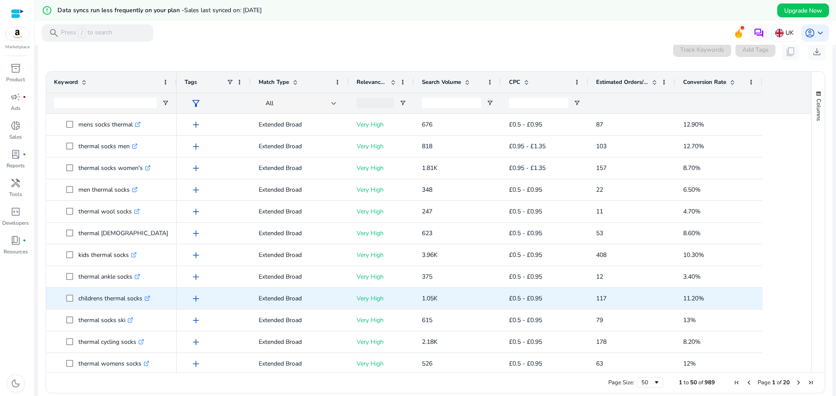
click at [92, 305] on p "childrens thermal socks .st0{fill:#2c8af8}" at bounding box center [114, 299] width 72 height 18
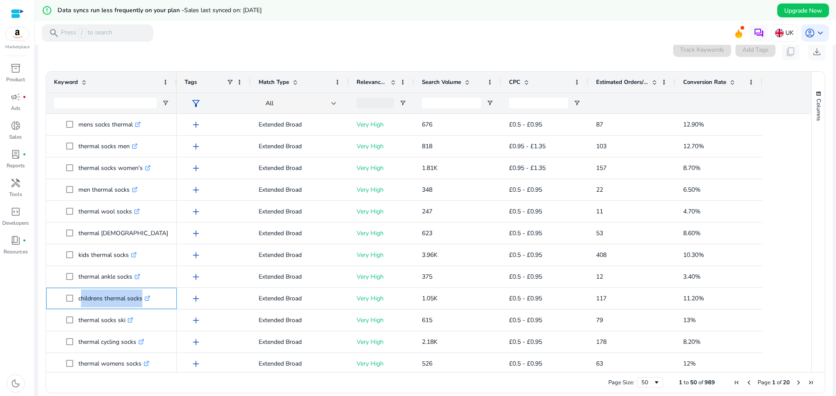
copy span "childrens thermal socks .st0{fill:#2c8af8}"
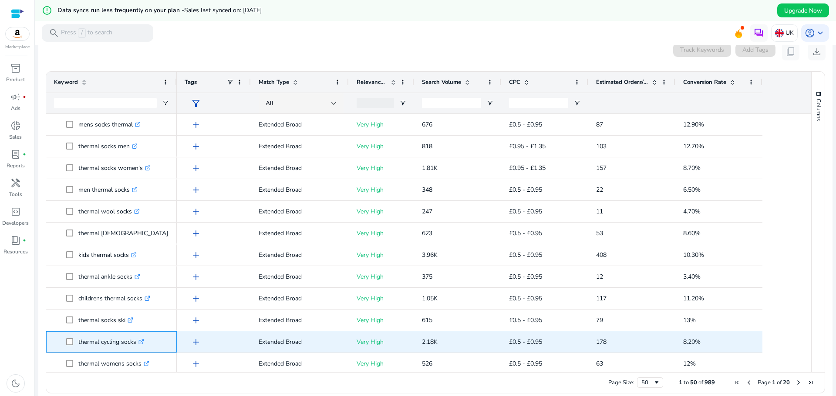
click at [99, 348] on p "thermal cycling socks .st0{fill:#2c8af8}" at bounding box center [111, 342] width 66 height 18
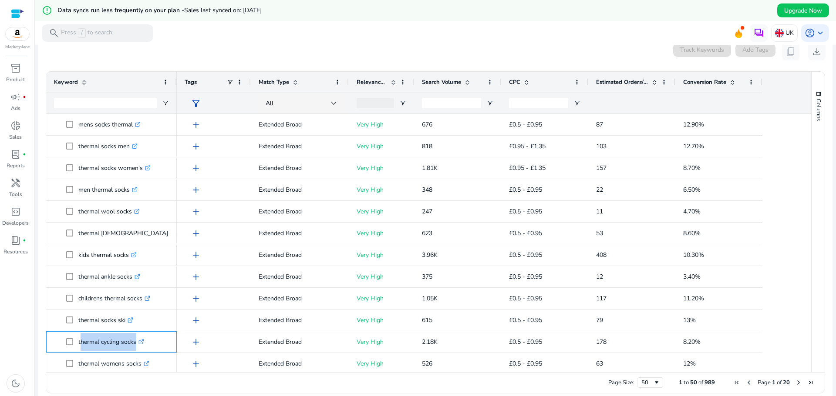
copy span "thermal cycling socks .st0{fill:#2c8af8}"
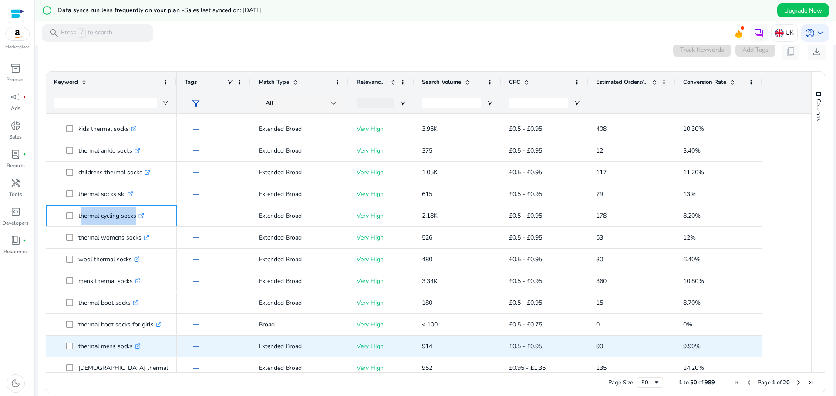
scroll to position [479, 0]
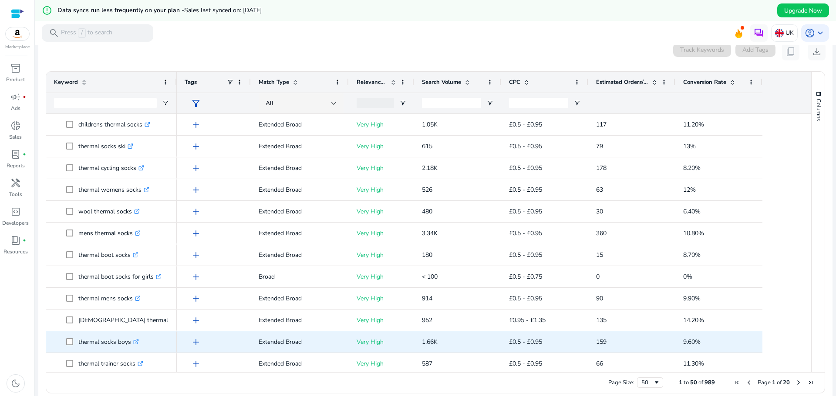
click at [92, 347] on p "thermal socks boys .st0{fill:#2c8af8}" at bounding box center [108, 342] width 60 height 18
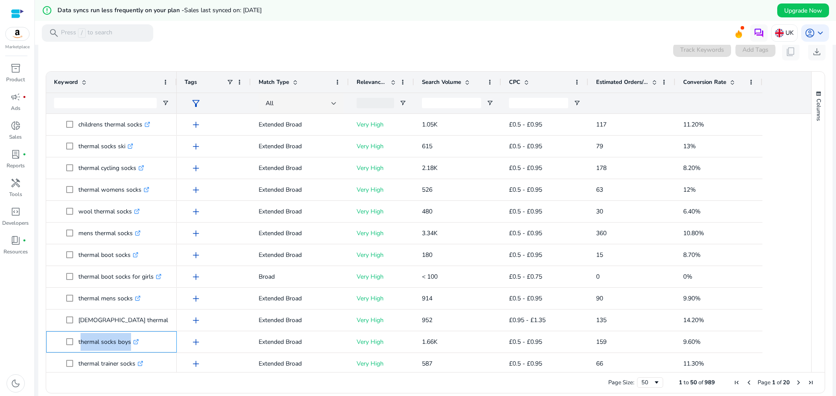
copy span "thermal socks boys .st0{fill:#2c8af8}"
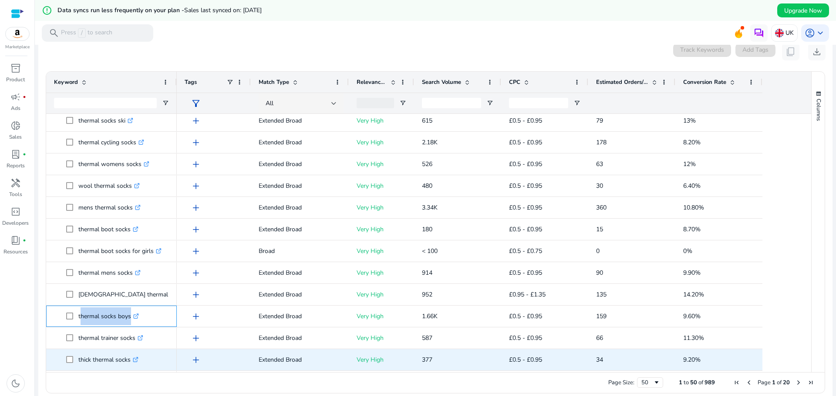
scroll to position [0, 0]
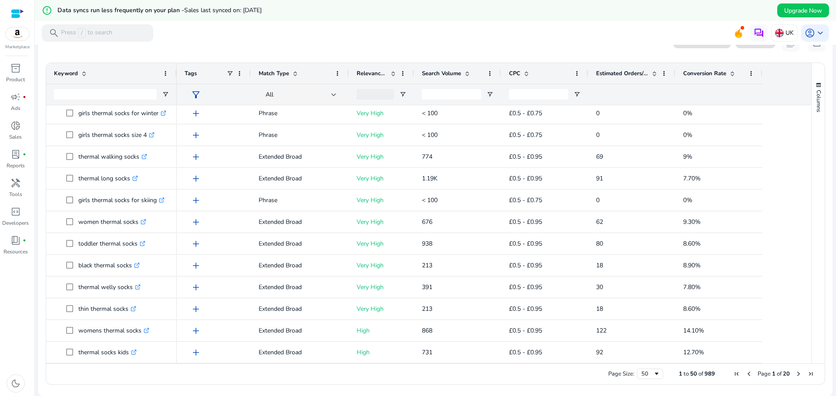
click at [795, 372] on span "Next Page" at bounding box center [798, 374] width 7 height 7
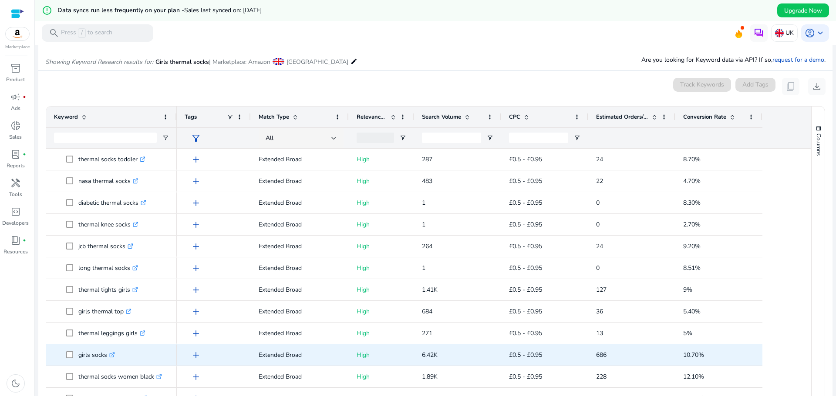
click at [90, 362] on p "girls socks .st0{fill:#2c8af8}" at bounding box center [96, 355] width 37 height 18
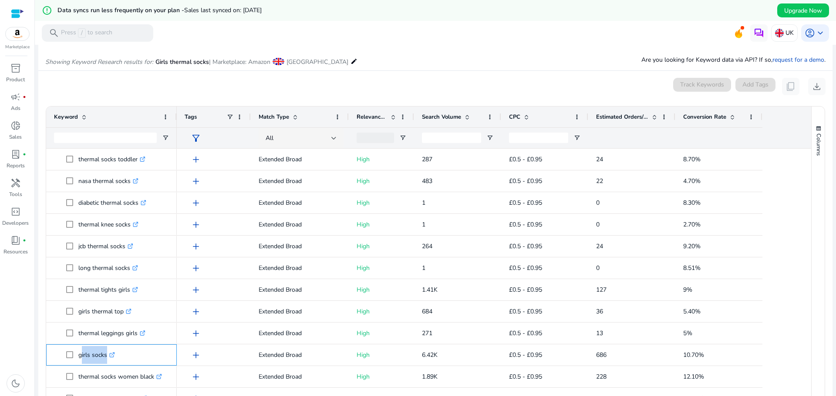
copy span "girls socks .st0{fill:#2c8af8}"
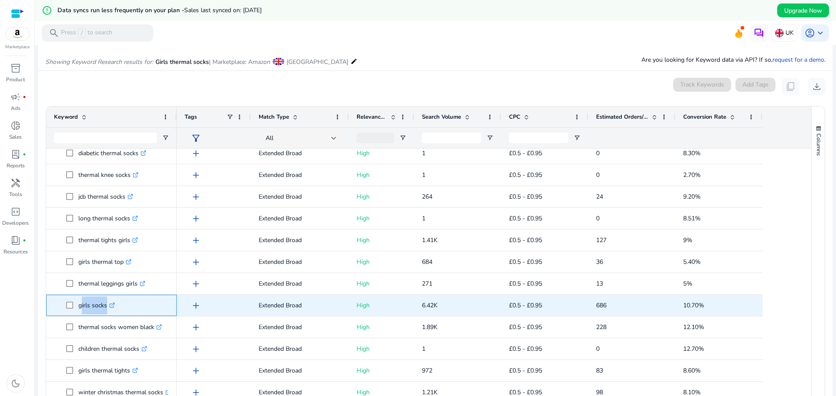
scroll to position [435, 0]
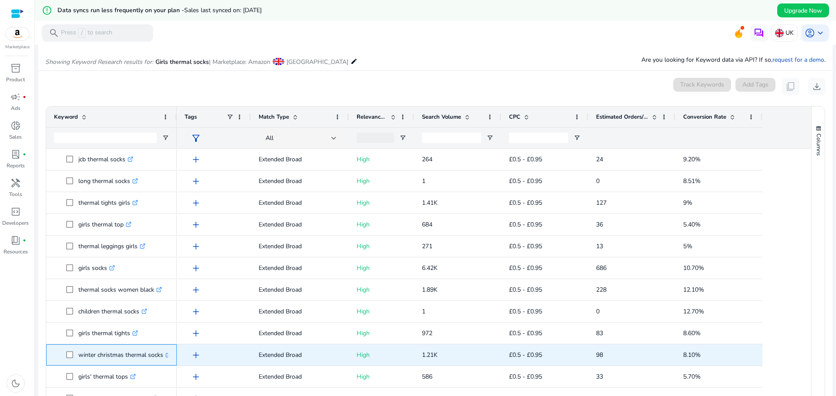
click at [91, 363] on p "winter christmas thermal socks .st0{fill:#2c8af8}" at bounding box center [124, 355] width 93 height 18
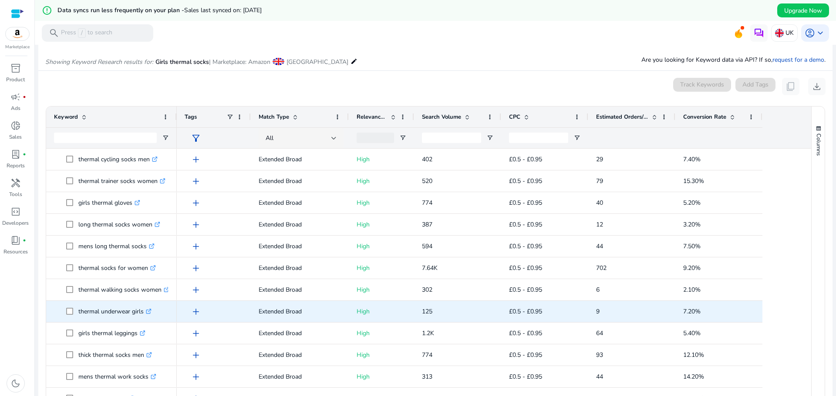
scroll to position [805, 0]
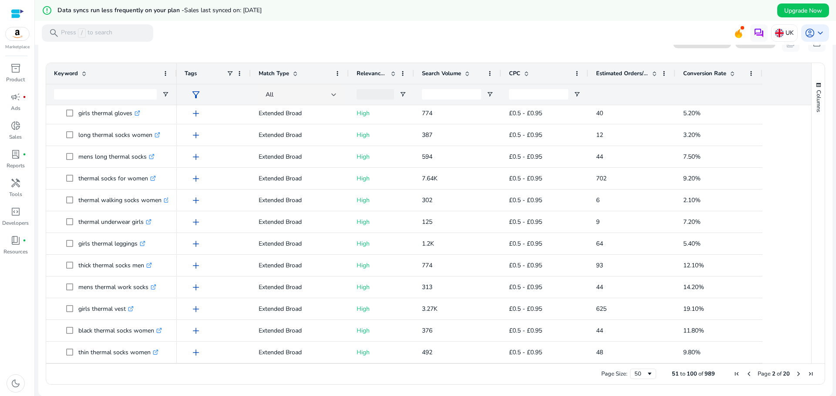
click at [797, 374] on span "Next Page" at bounding box center [798, 374] width 7 height 7
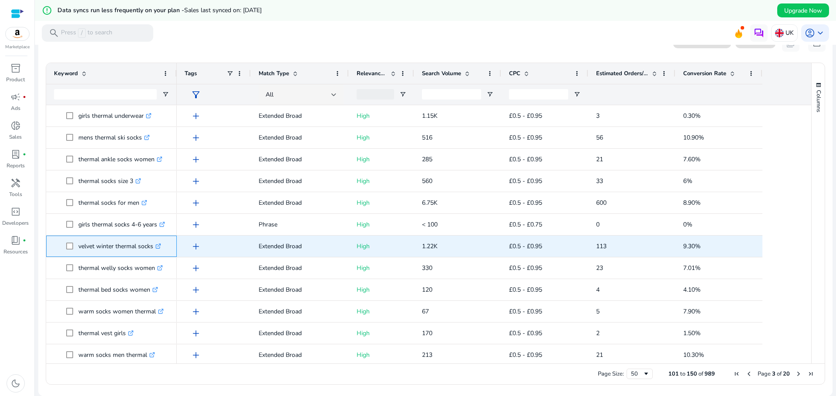
click at [161, 245] on icon at bounding box center [159, 245] width 3 height 3
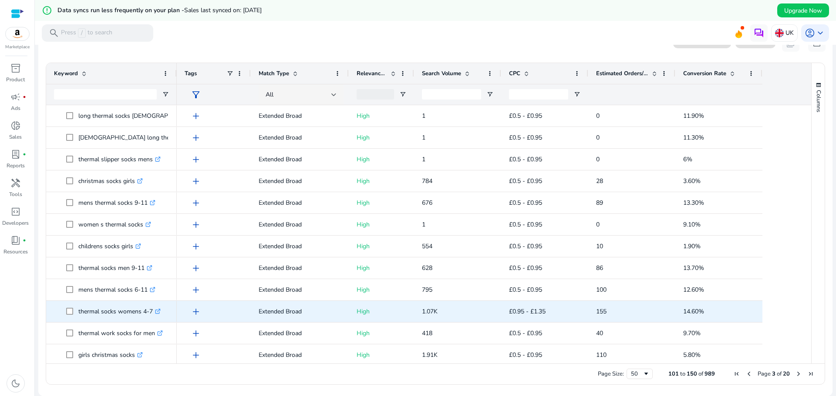
click at [95, 319] on p "thermal socks womens 4-7 .st0{fill:#2c8af8}" at bounding box center [119, 312] width 82 height 18
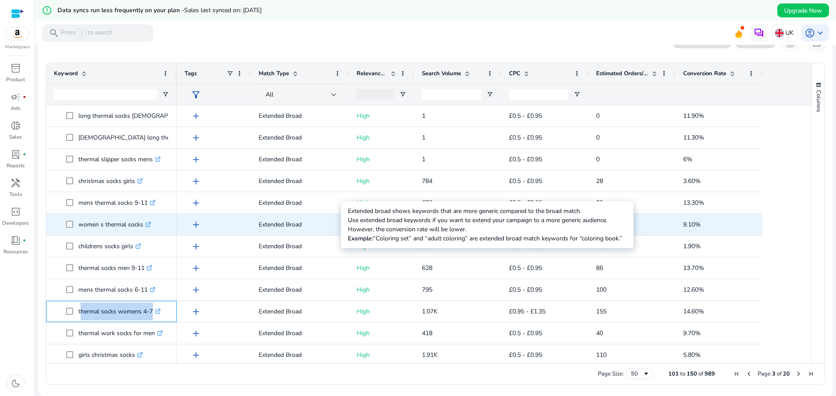
copy span "thermal socks womens 4-7 .st0{fill:#2c8af8}"
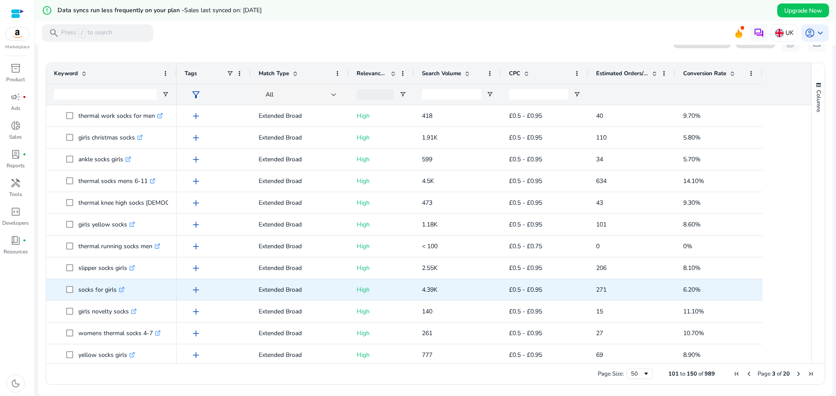
click at [91, 296] on p "socks for girls .st0{fill:#2c8af8}" at bounding box center [101, 290] width 46 height 18
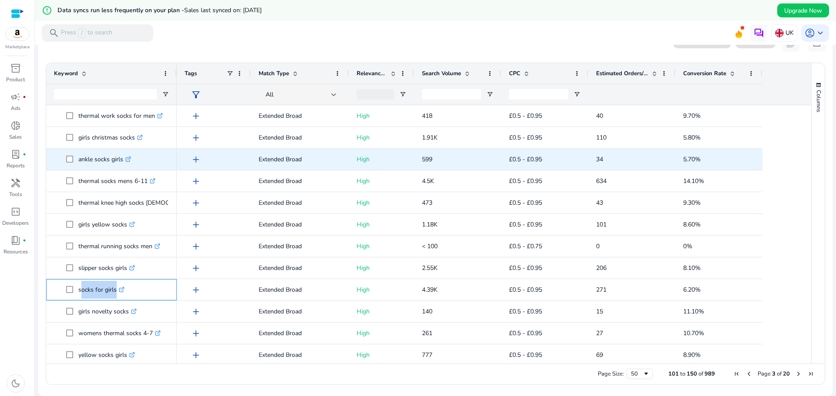
copy span "socks for girls .st0{fill:#2c8af8}"
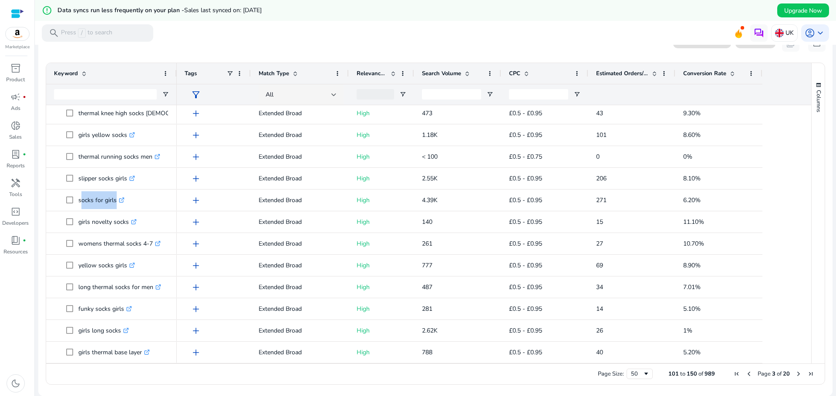
drag, startPoint x: 796, startPoint y: 374, endPoint x: 791, endPoint y: 374, distance: 4.8
click at [796, 374] on span "Next Page" at bounding box center [798, 374] width 7 height 7
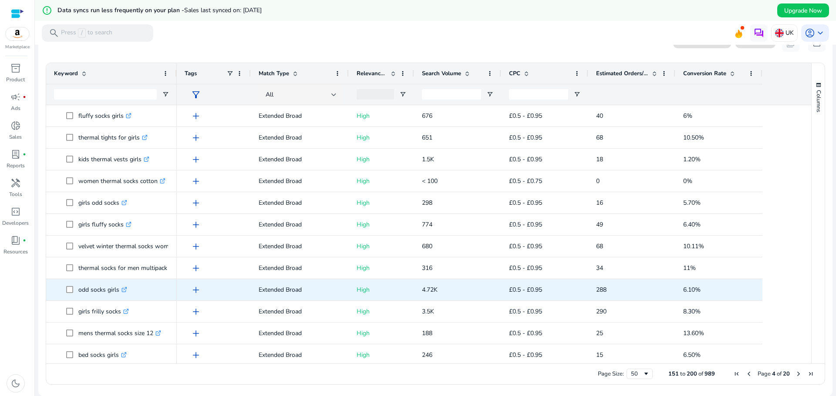
click at [85, 296] on p "odd socks girls .st0{fill:#2c8af8}" at bounding box center [102, 290] width 49 height 18
click at [126, 290] on icon ".st0{fill:#2c8af8}" at bounding box center [124, 290] width 6 height 6
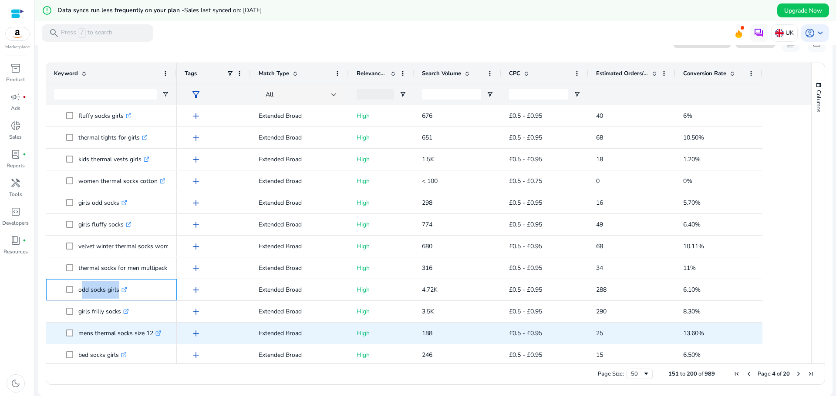
scroll to position [44, 0]
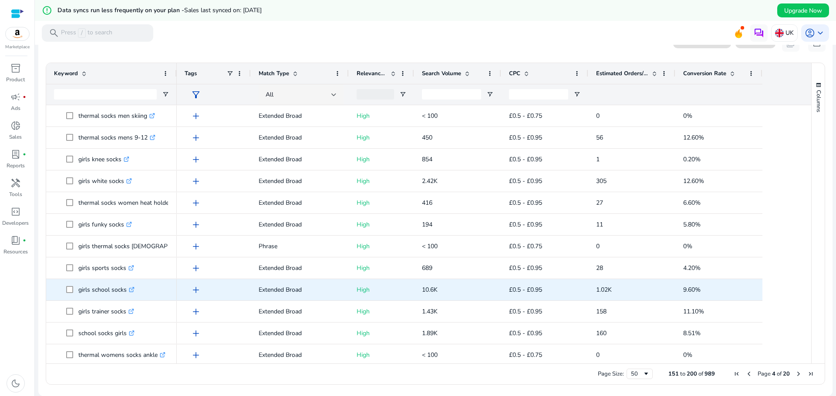
click at [84, 296] on p "girls school socks .st0{fill:#2c8af8}" at bounding box center [106, 290] width 56 height 18
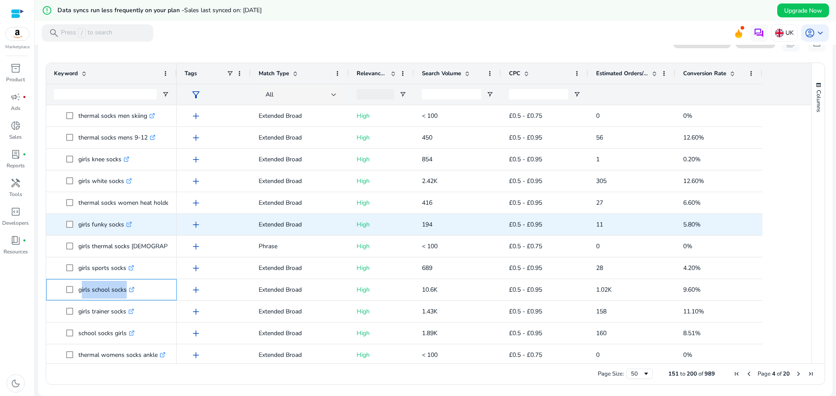
copy span "girls school socks .st0{fill:#2c8af8}"
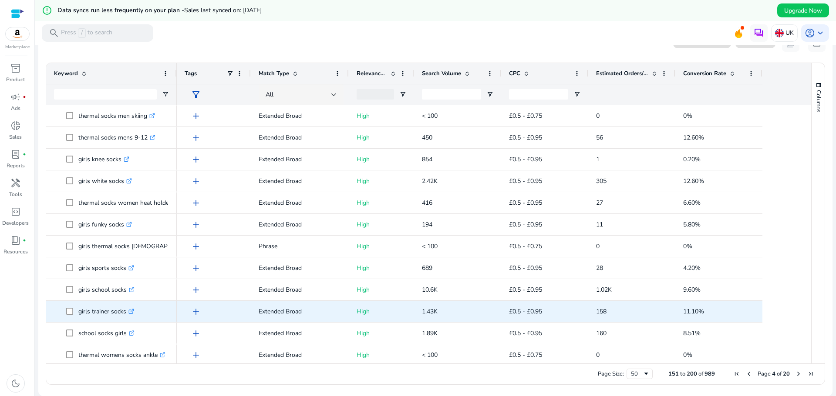
click at [83, 318] on p "girls trainer socks .st0{fill:#2c8af8}" at bounding box center [106, 312] width 56 height 18
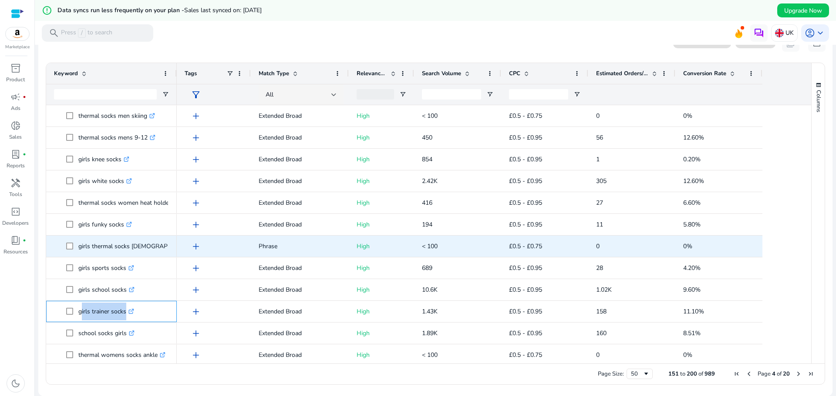
copy span "girls trainer socks .st0{fill:#2c8af8}"
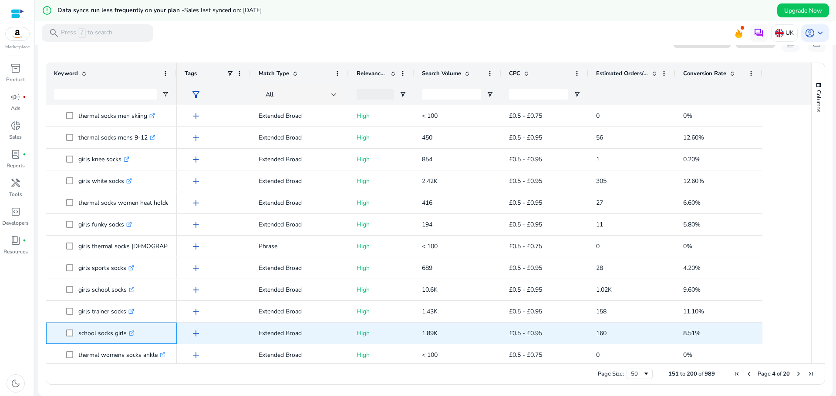
click at [81, 339] on p "school socks girls .st0{fill:#2c8af8}" at bounding box center [106, 334] width 56 height 18
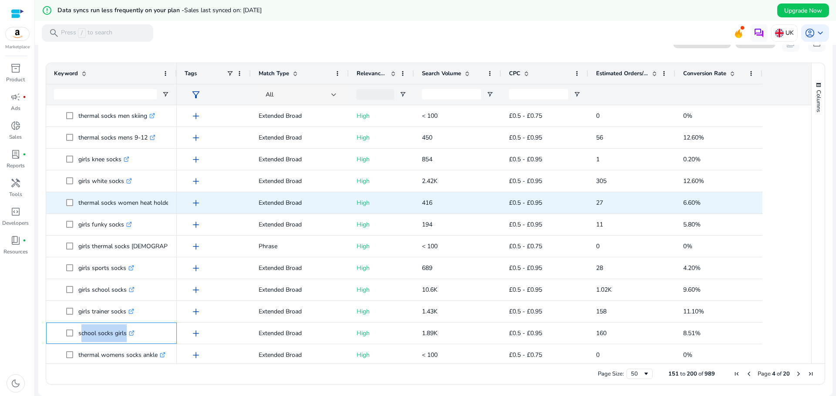
copy span "school socks girls .st0{fill:#2c8af8}"
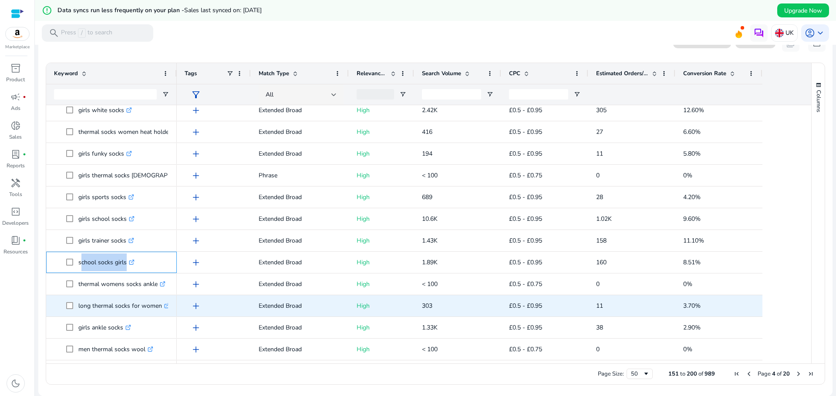
scroll to position [348, 0]
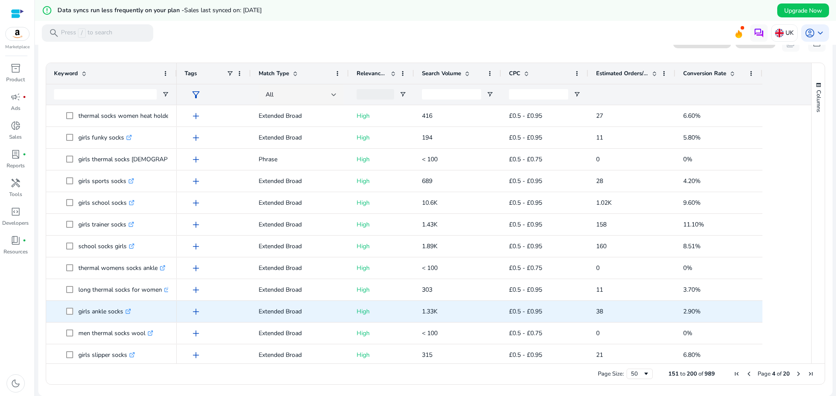
click at [80, 319] on p "girls ankle socks .st0{fill:#2c8af8}" at bounding box center [104, 312] width 53 height 18
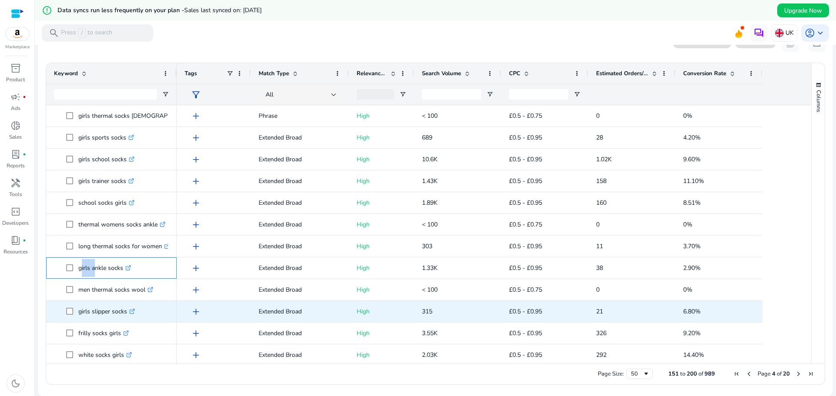
scroll to position [422, 0]
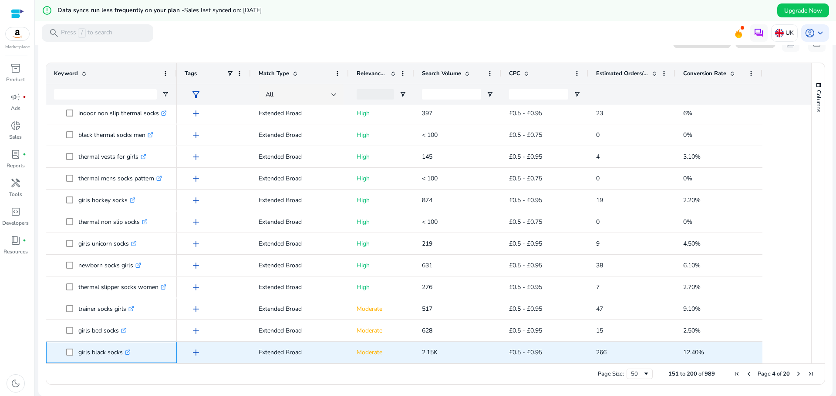
click at [87, 355] on p "girls black socks .st0{fill:#2c8af8}" at bounding box center [104, 353] width 52 height 18
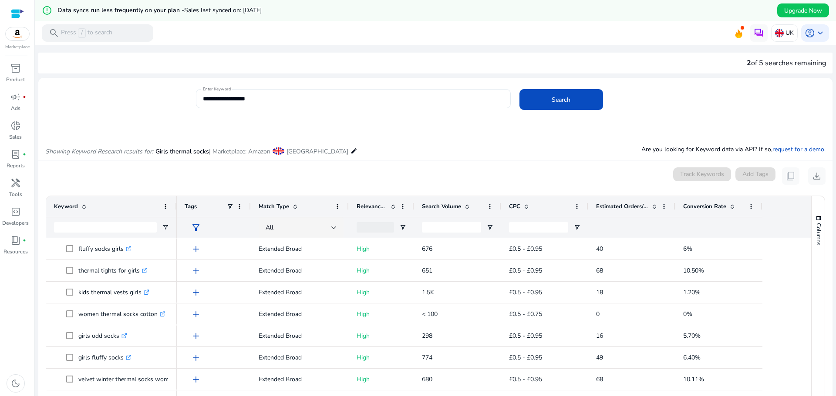
click at [216, 97] on input "**********" at bounding box center [353, 99] width 301 height 10
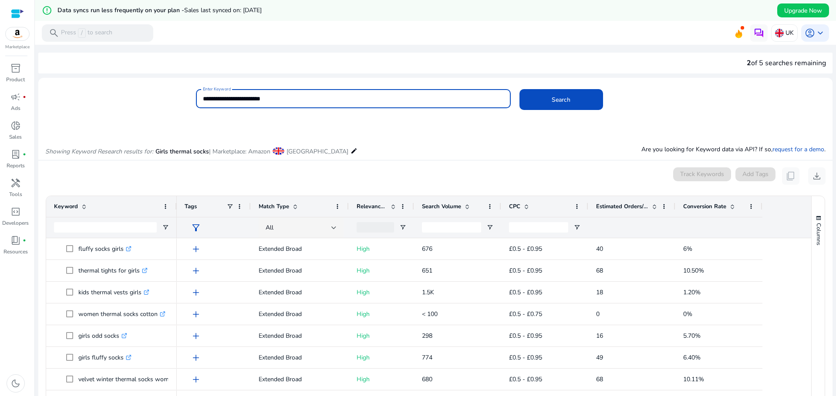
type input "**********"
click at [519, 89] on button "Search" at bounding box center [561, 99] width 84 height 21
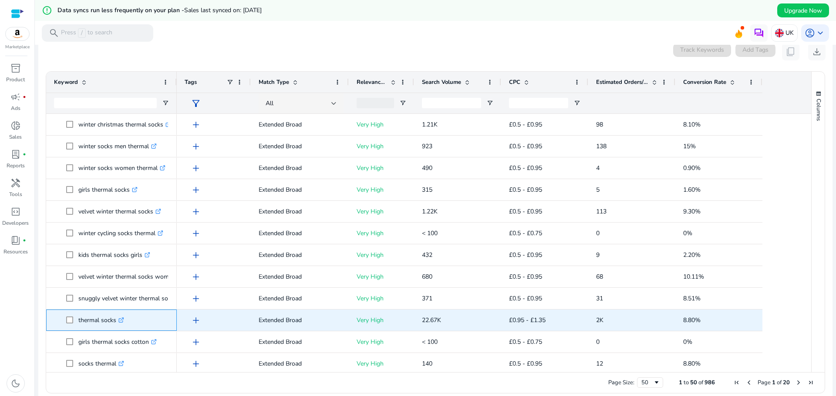
click at [85, 329] on p "thermal socks .st0{fill:#2c8af8}" at bounding box center [101, 321] width 46 height 18
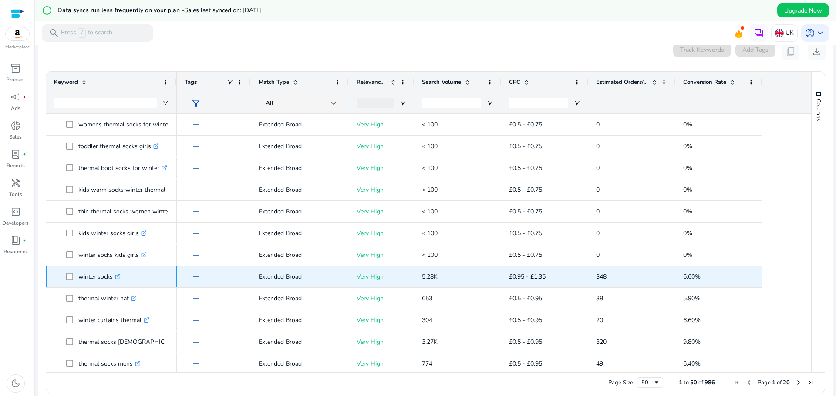
click at [96, 284] on p "winter socks .st0{fill:#2c8af8}" at bounding box center [99, 277] width 42 height 18
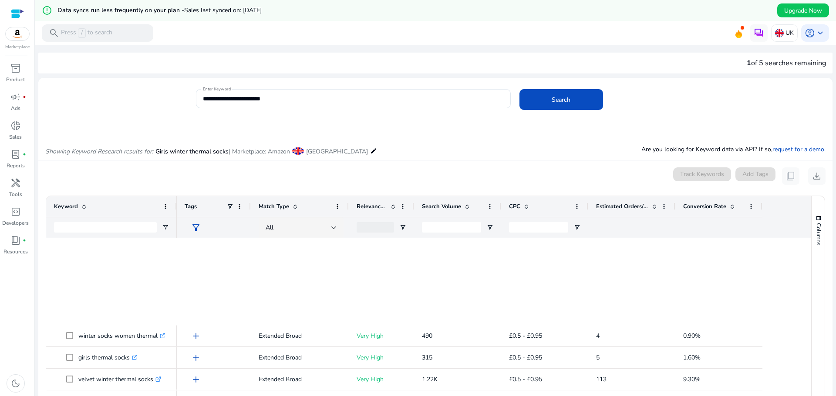
scroll to position [305, 0]
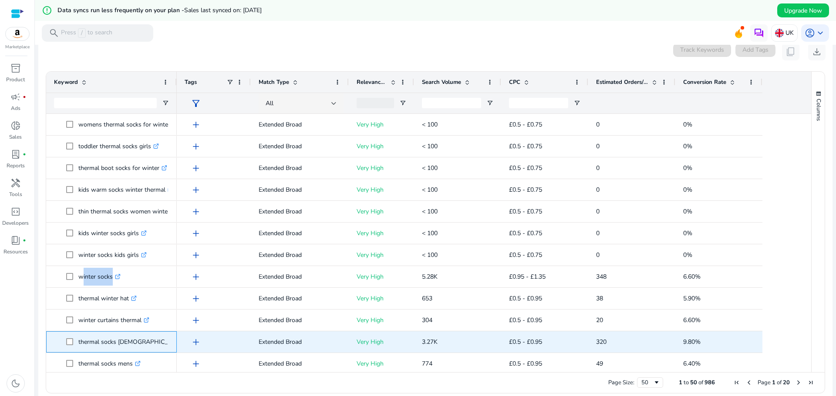
click at [83, 349] on p "thermal socks ladies .st0{fill:#2c8af8}" at bounding box center [135, 342] width 114 height 18
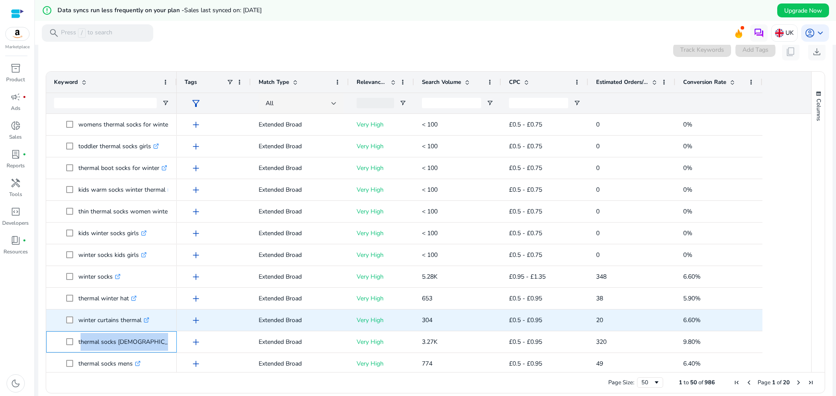
copy span "thermal socks ladies .st0{fill:#2c8af8}"
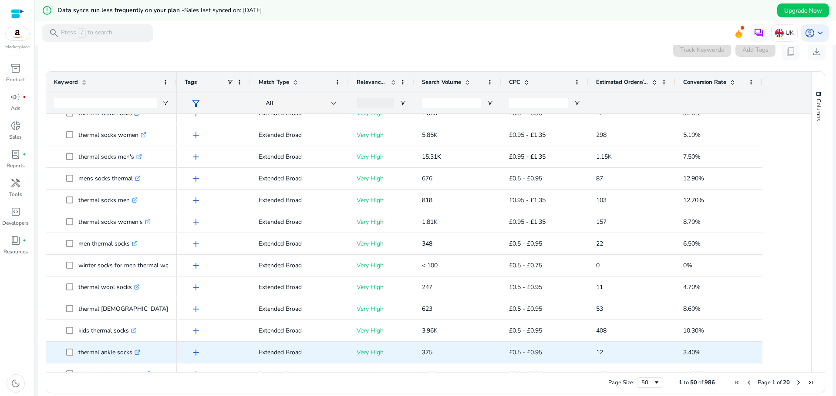
scroll to position [653, 0]
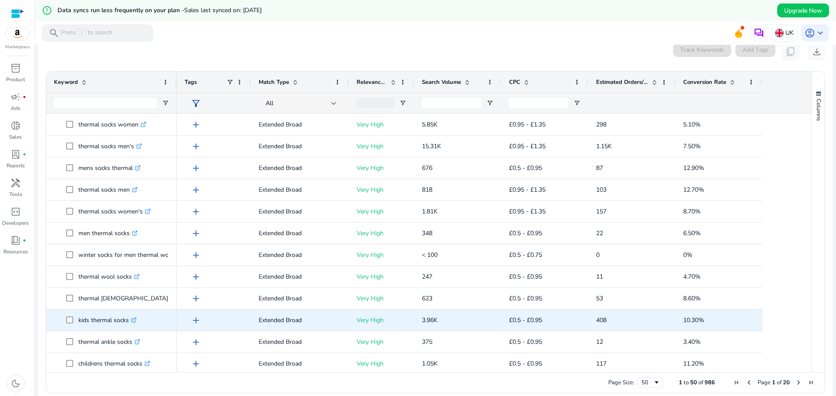
click at [81, 330] on div "kids thermal socks .st0{fill:#2c8af8}" at bounding box center [111, 320] width 115 height 20
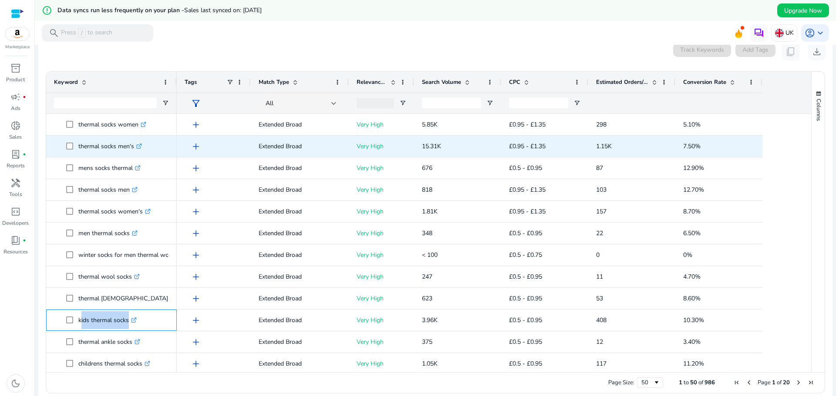
copy span "kids thermal socks .st0{fill:#2c8af8}"
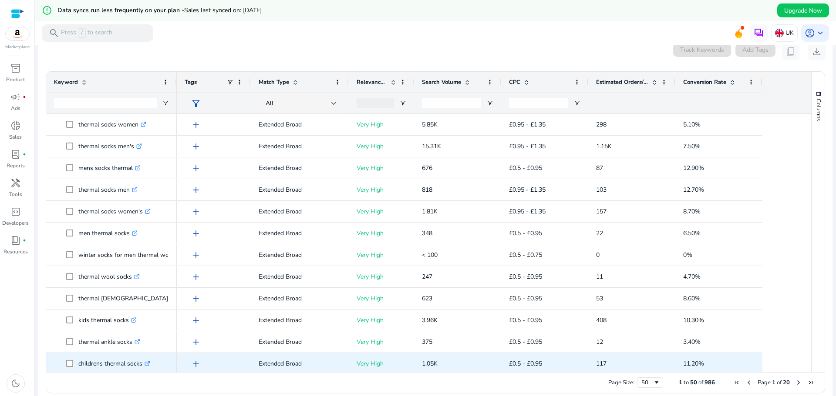
click at [94, 370] on p "childrens thermal socks .st0{fill:#2c8af8}" at bounding box center [114, 364] width 72 height 18
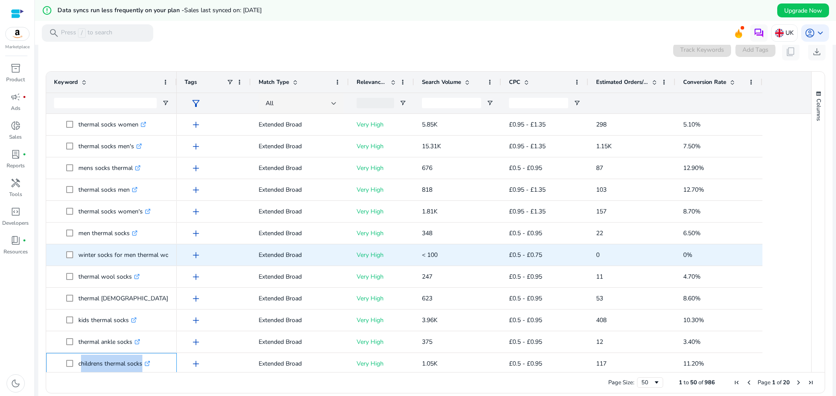
copy span "childrens thermal socks .st0{fill:#2c8af8}"
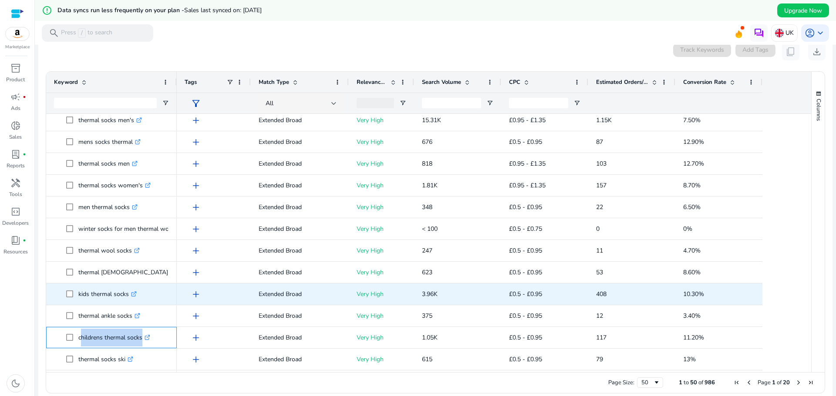
scroll to position [0, 0]
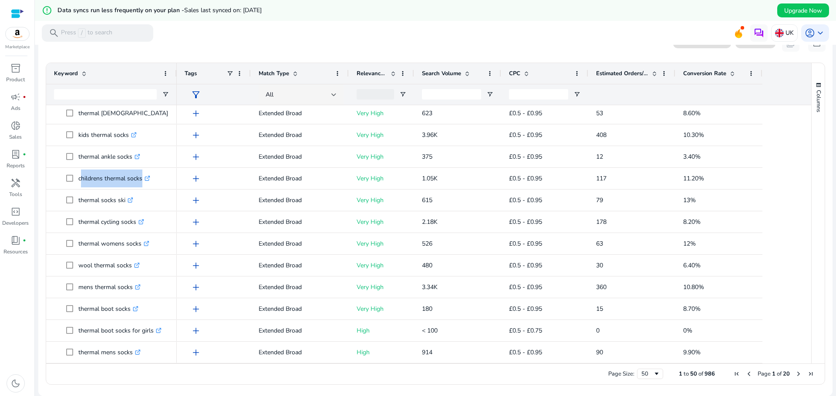
click at [795, 372] on span "Next Page" at bounding box center [798, 374] width 7 height 7
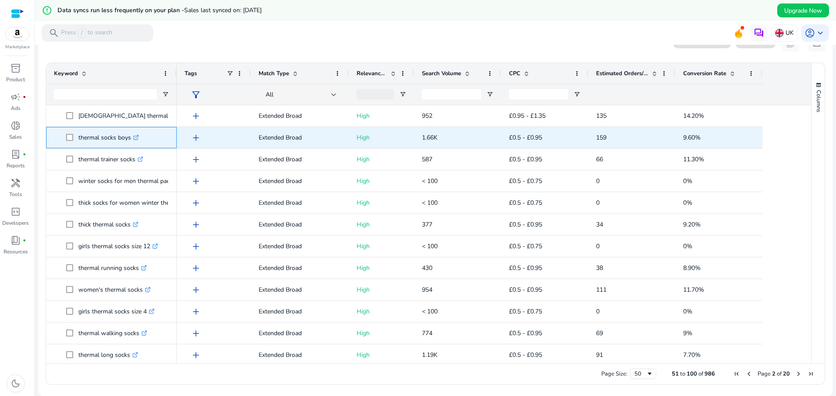
click at [91, 143] on p "thermal socks boys .st0{fill:#2c8af8}" at bounding box center [108, 138] width 60 height 18
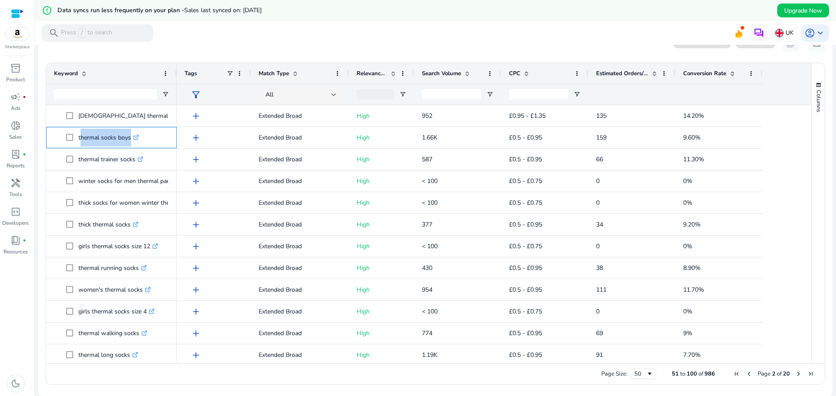
copy span "thermal socks boys .st0{fill:#2c8af8}"
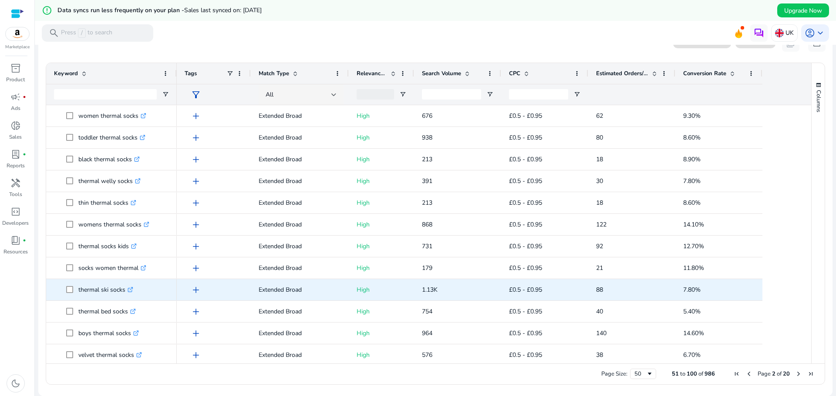
click at [78, 299] on div "thermal ski socks .st0{fill:#2c8af8}" at bounding box center [111, 290] width 115 height 20
click at [89, 292] on p "thermal ski socks .st0{fill:#2c8af8}" at bounding box center [105, 290] width 55 height 18
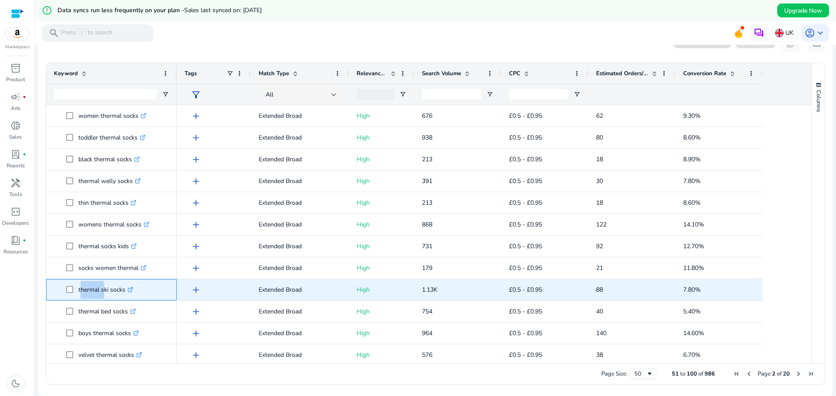
click at [89, 292] on p "thermal ski socks .st0{fill:#2c8af8}" at bounding box center [105, 290] width 55 height 18
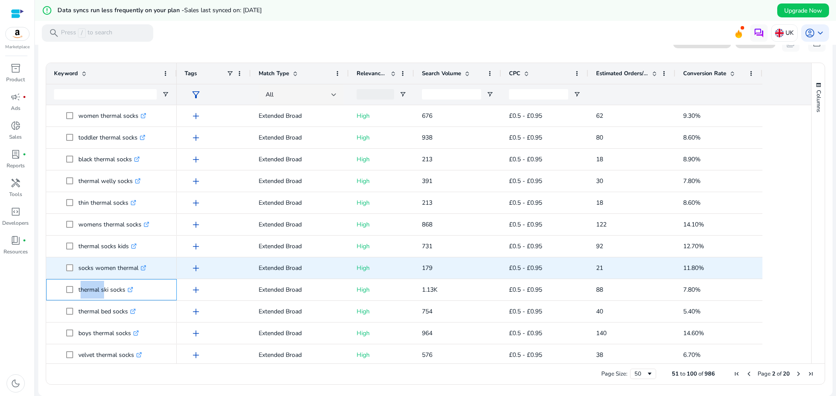
copy p "thermal ski socks"
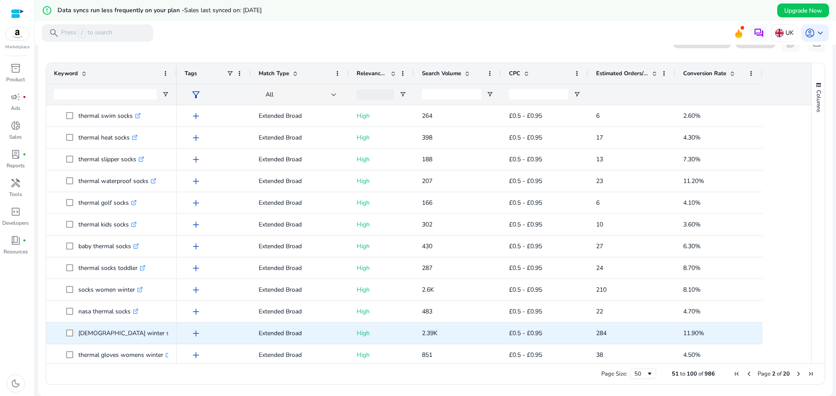
click at [77, 337] on span at bounding box center [72, 334] width 12 height 18
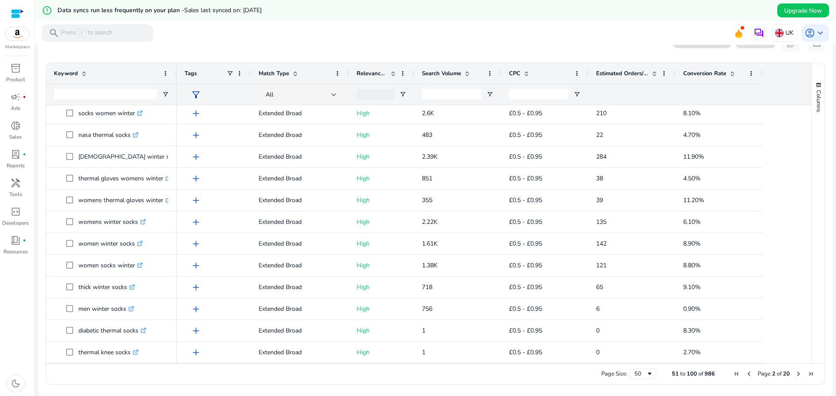
click at [795, 375] on span "Next Page" at bounding box center [798, 374] width 7 height 7
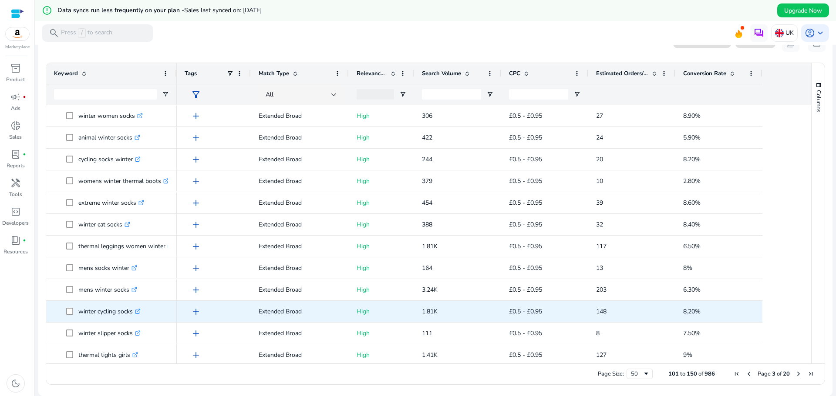
click at [90, 315] on p "winter cycling socks .st0{fill:#2c8af8}" at bounding box center [109, 312] width 62 height 18
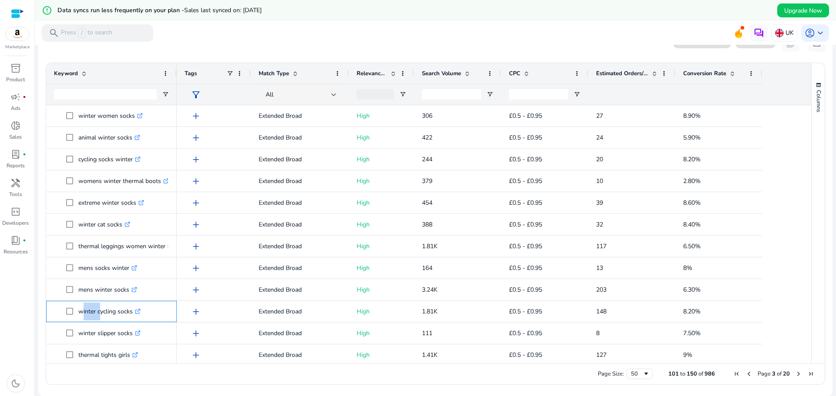
copy p "winter cycling socks"
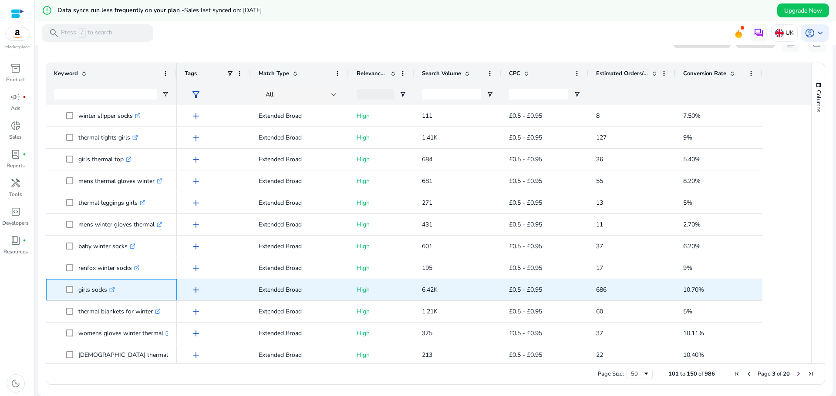
click at [83, 295] on p "girls socks .st0{fill:#2c8af8}" at bounding box center [96, 290] width 37 height 18
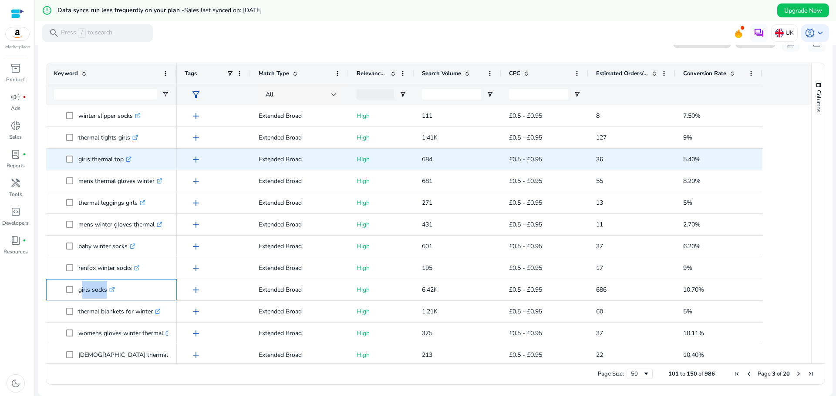
copy span "girls socks .st0{fill:#2c8af8}"
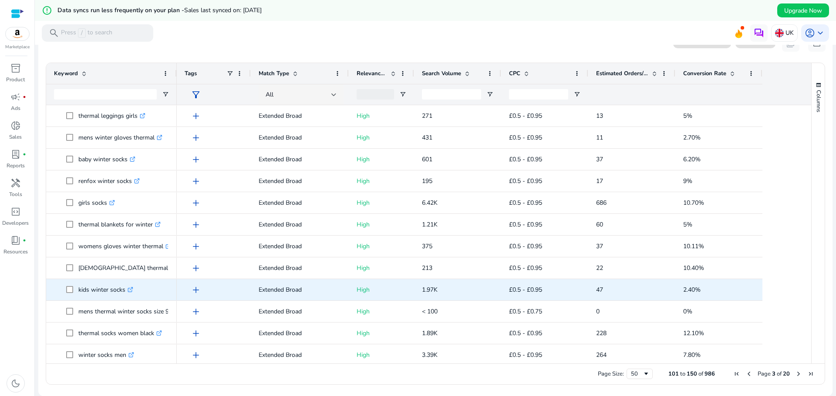
click at [79, 296] on p "kids winter socks .st0{fill:#2c8af8}" at bounding box center [105, 290] width 55 height 18
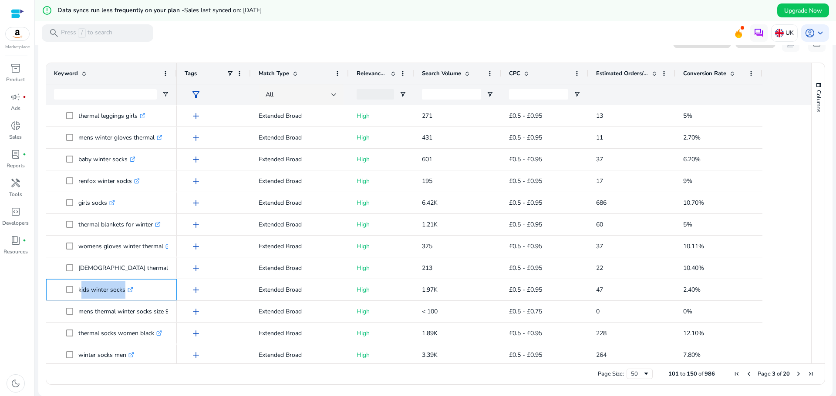
copy span "kids winter socks .st0{fill:#2c8af8}"
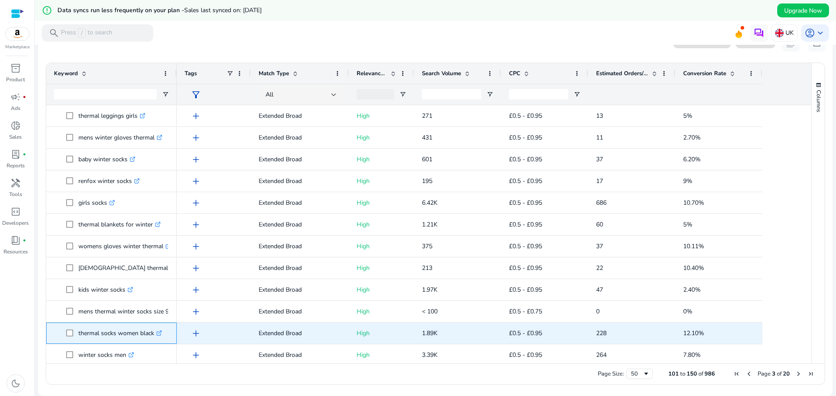
click at [82, 339] on p "thermal socks women black .st0{fill:#2c8af8}" at bounding box center [120, 334] width 84 height 18
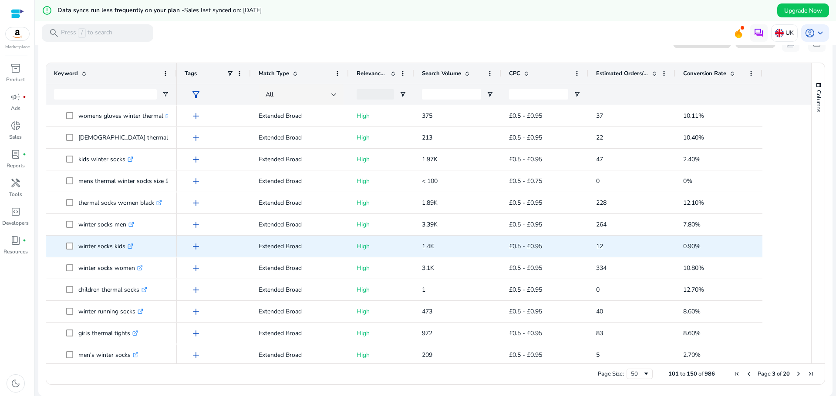
click at [78, 249] on span at bounding box center [72, 247] width 12 height 18
click at [90, 255] on p "winter socks kids .st0{fill:#2c8af8}" at bounding box center [105, 247] width 55 height 18
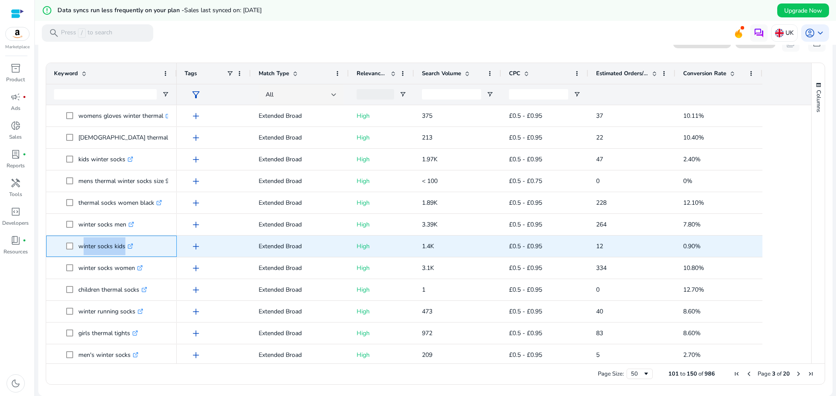
click at [90, 255] on p "winter socks kids .st0{fill:#2c8af8}" at bounding box center [105, 247] width 55 height 18
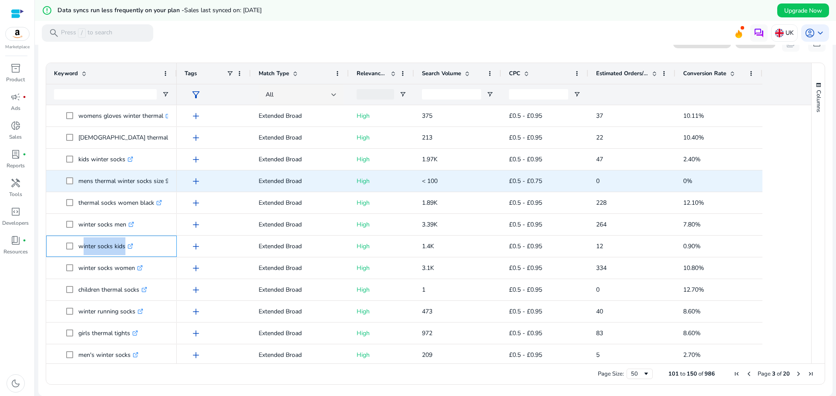
copy span "winter socks kids .st0{fill:#2c8af8}"
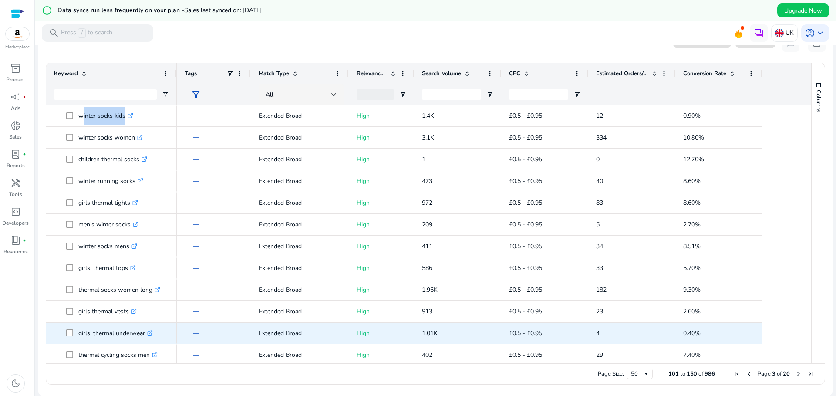
click at [151, 336] on icon at bounding box center [150, 334] width 4 height 4
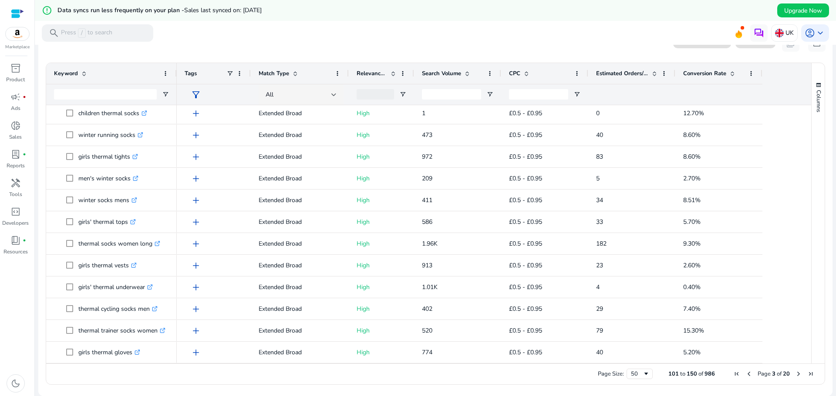
click at [795, 374] on span "Next Page" at bounding box center [798, 374] width 7 height 7
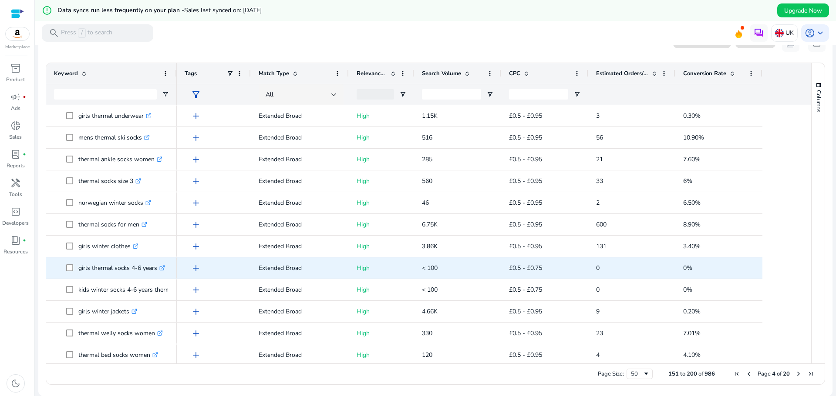
click at [98, 275] on p "girls thermal socks 4-6 years .st0{fill:#2c8af8}" at bounding box center [121, 268] width 87 height 18
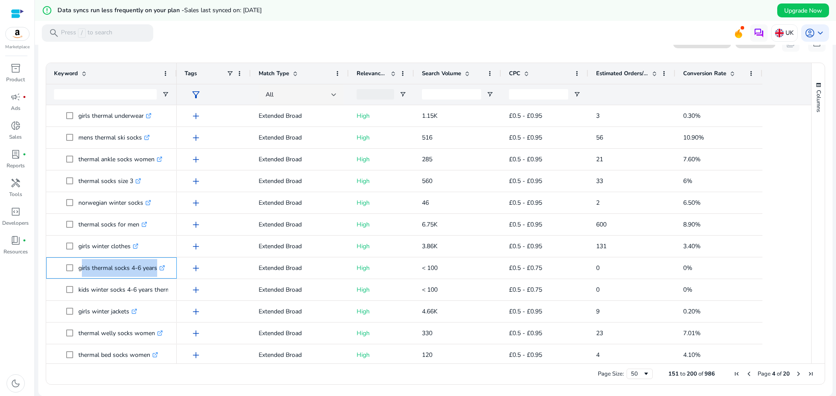
copy span "girls thermal socks 4-6 years .st0{fill:#2c8af8}"
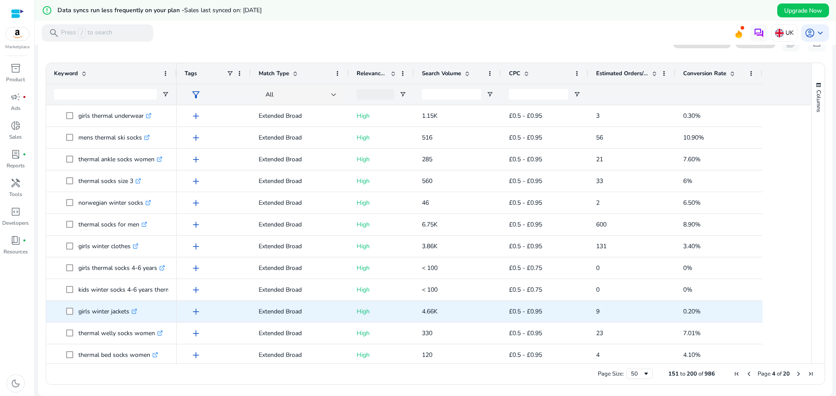
click at [88, 316] on p "girls winter jackets .st0{fill:#2c8af8}" at bounding box center [107, 312] width 59 height 18
click at [86, 320] on p "heat holders thermal socks .st0{fill:#2c8af8}" at bounding box center [118, 312] width 81 height 18
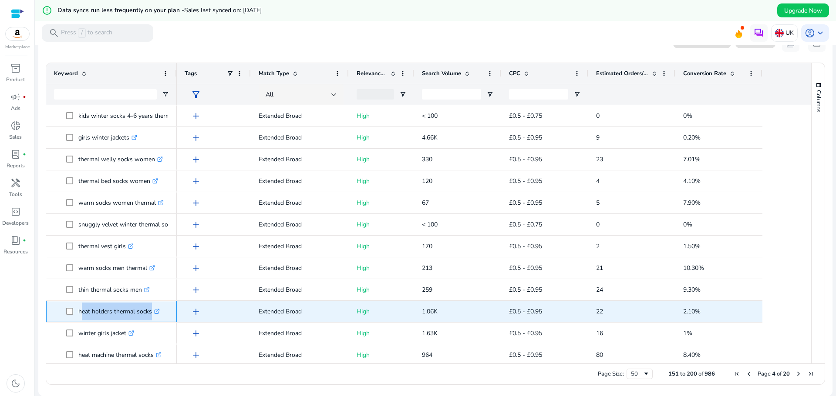
click at [86, 320] on p "heat holders thermal socks .st0{fill:#2c8af8}" at bounding box center [118, 312] width 81 height 18
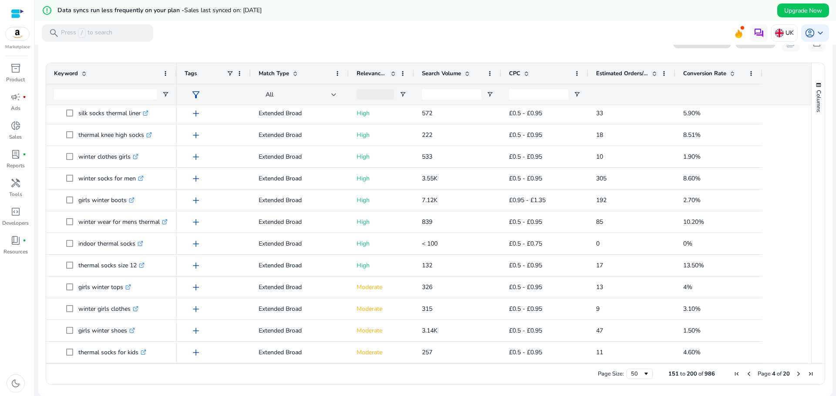
click at [796, 375] on span "Next Page" at bounding box center [798, 374] width 7 height 7
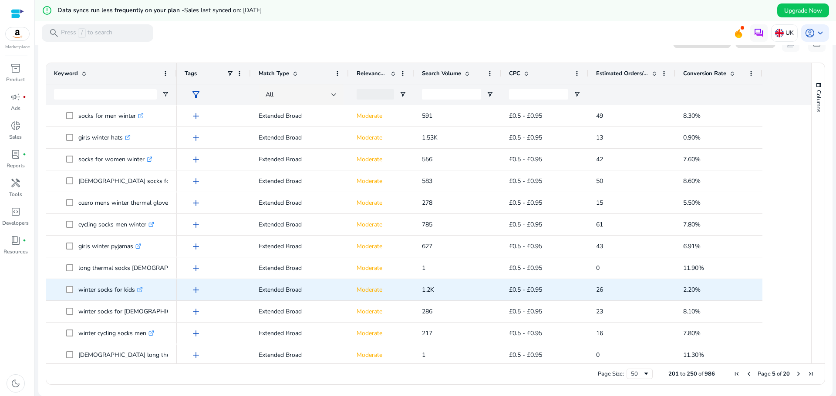
click at [106, 298] on p "winter socks for kids .st0{fill:#2c8af8}" at bounding box center [110, 290] width 64 height 18
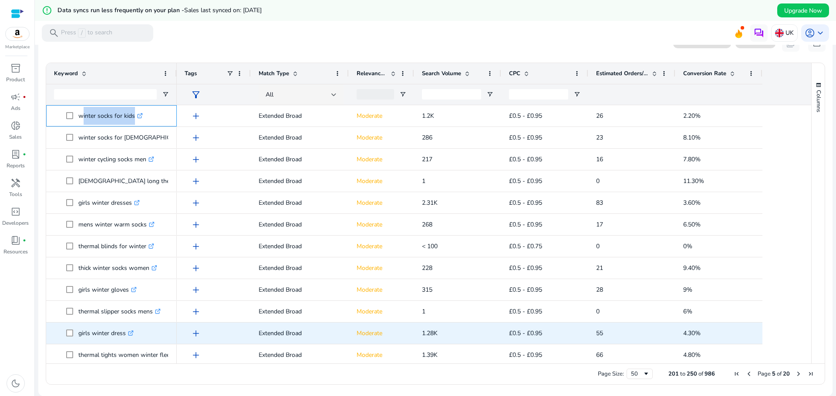
scroll to position [591, 0]
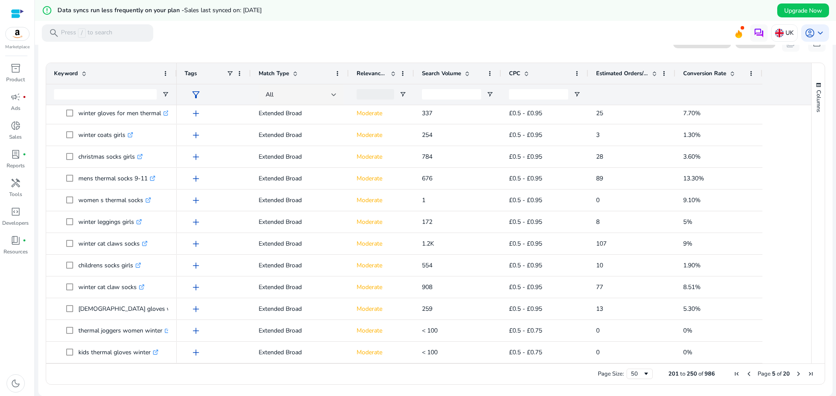
click at [795, 374] on span "Next Page" at bounding box center [798, 374] width 7 height 7
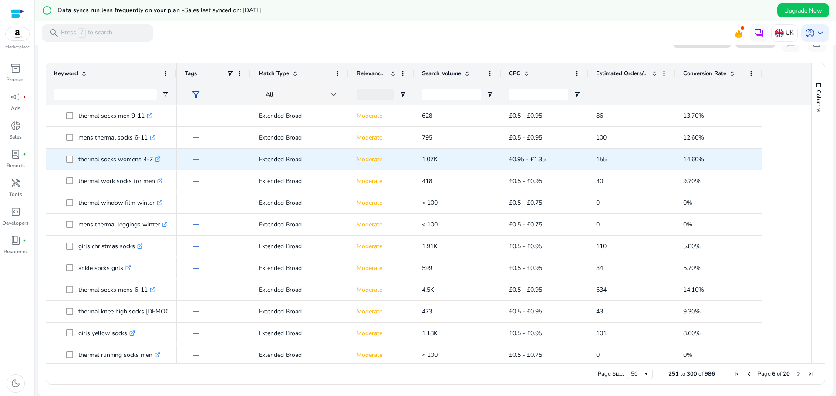
click at [94, 169] on div "thermal socks womens 4-7 .st0{fill:#2c8af8}" at bounding box center [111, 159] width 115 height 20
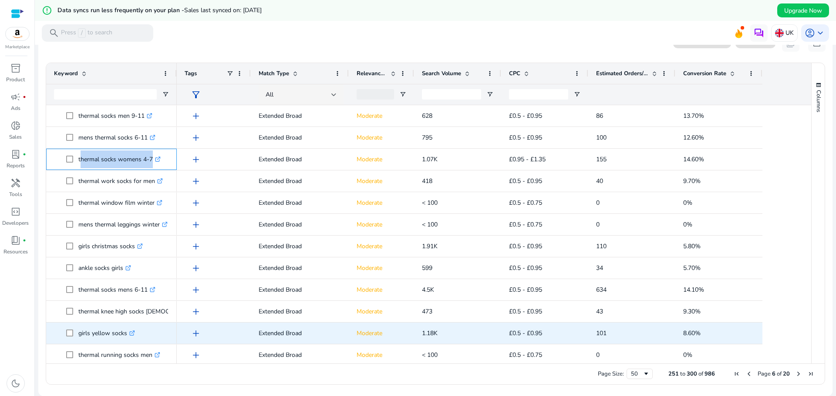
scroll to position [44, 0]
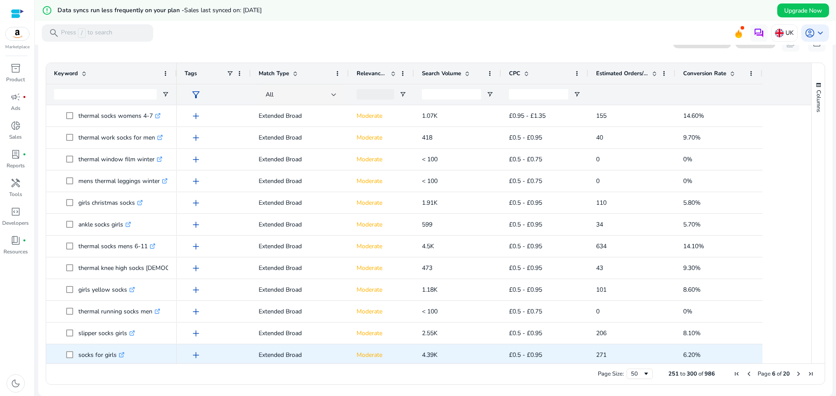
click at [81, 358] on p "socks for girls .st0{fill:#2c8af8}" at bounding box center [101, 355] width 46 height 18
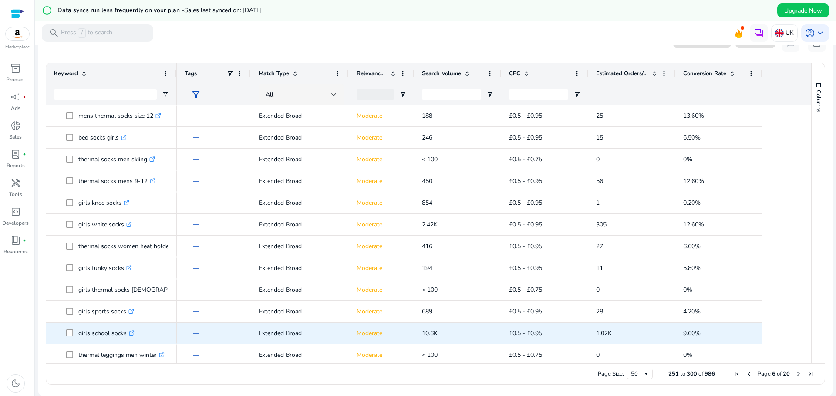
click at [94, 334] on p "girls school socks .st0{fill:#2c8af8}" at bounding box center [106, 334] width 56 height 18
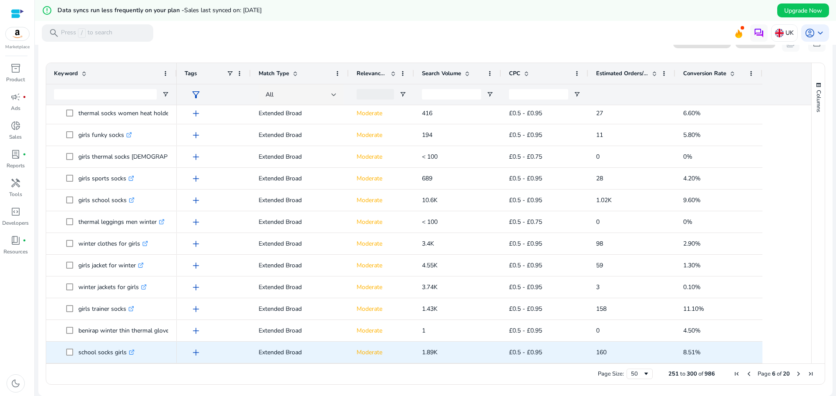
click at [85, 357] on p "school socks girls .st0{fill:#2c8af8}" at bounding box center [106, 353] width 56 height 18
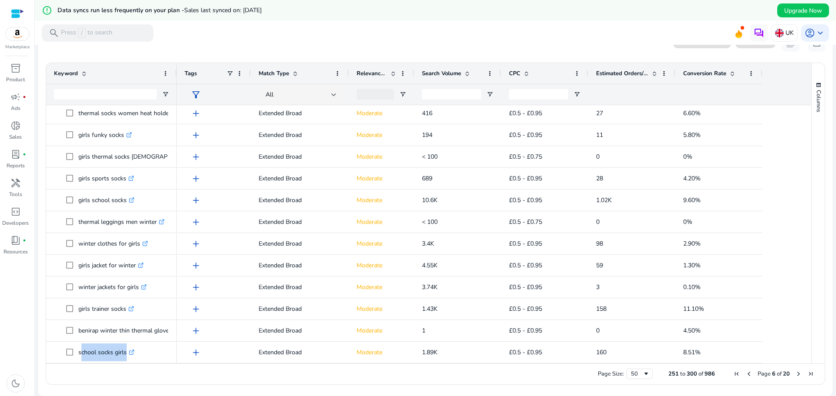
click at [795, 374] on span "Next Page" at bounding box center [798, 374] width 7 height 7
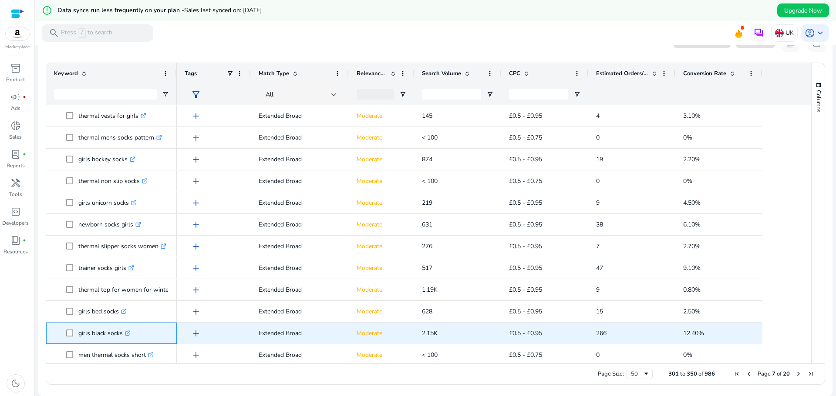
click at [93, 341] on p "girls black socks .st0{fill:#2c8af8}" at bounding box center [104, 334] width 52 height 18
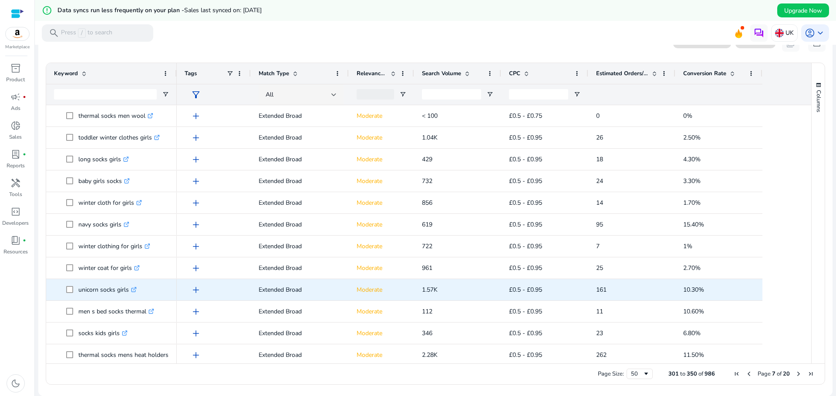
scroll to position [830, 0]
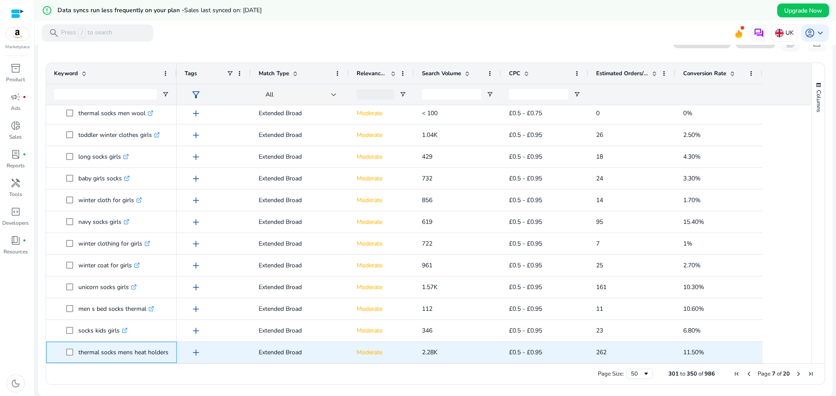
click at [99, 358] on p "thermal socks mens heat holders .st0{fill:#2c8af8}" at bounding box center [127, 353] width 98 height 18
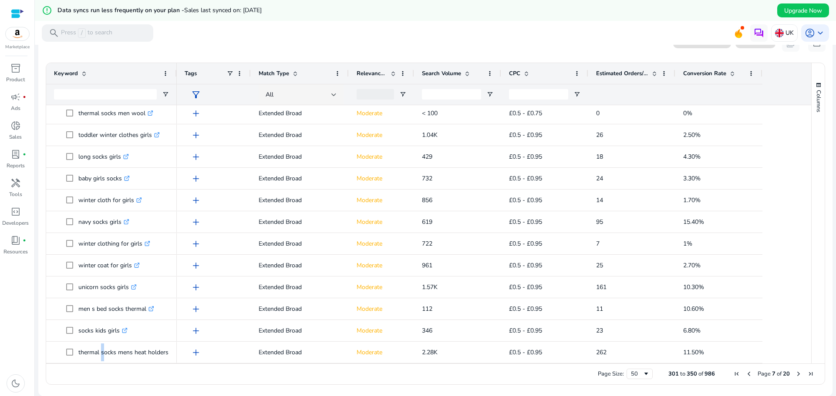
drag, startPoint x: 795, startPoint y: 372, endPoint x: 691, endPoint y: 371, distance: 104.5
click at [795, 372] on span "Next Page" at bounding box center [798, 374] width 7 height 7
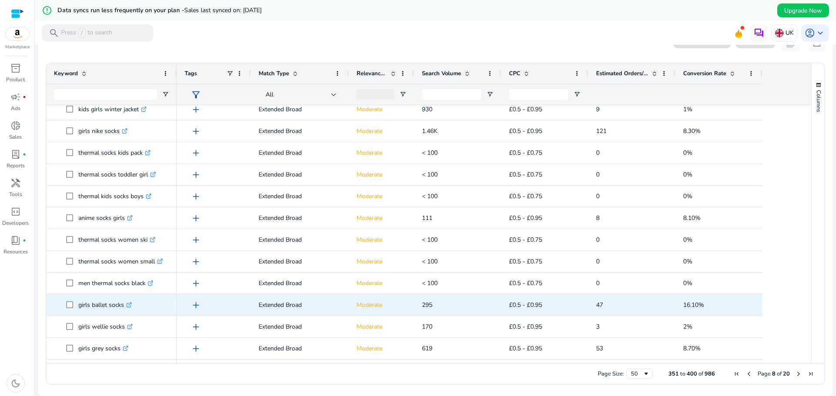
scroll to position [0, 0]
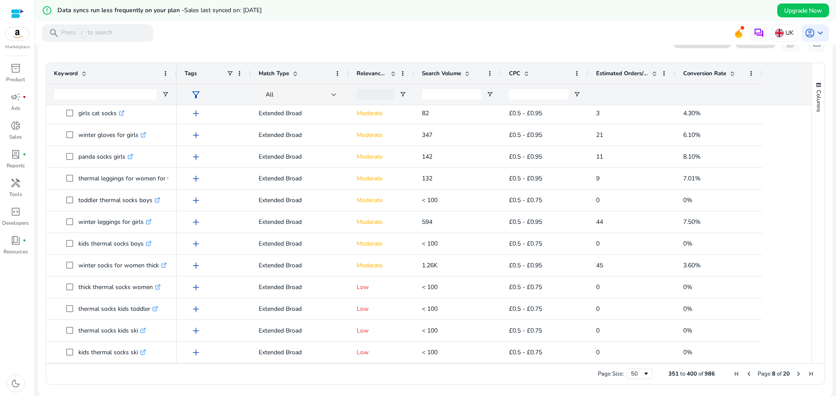
click at [795, 374] on span "Next Page" at bounding box center [798, 374] width 7 height 7
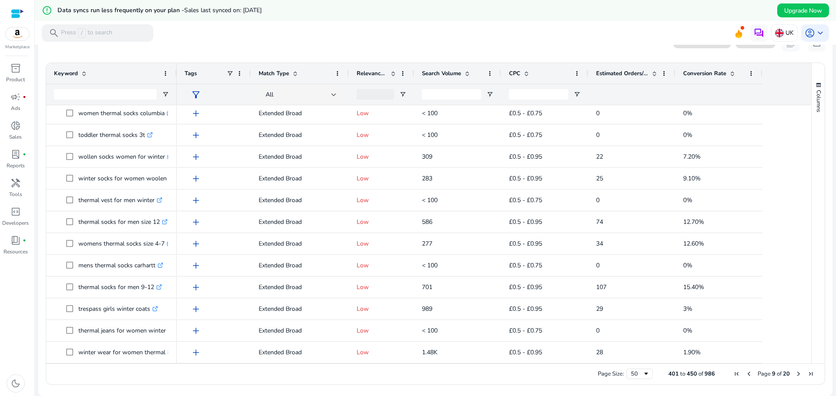
drag, startPoint x: 796, startPoint y: 376, endPoint x: 458, endPoint y: 26, distance: 486.6
click at [796, 376] on span "Next Page" at bounding box center [798, 374] width 7 height 7
